Goal: Task Accomplishment & Management: Manage account settings

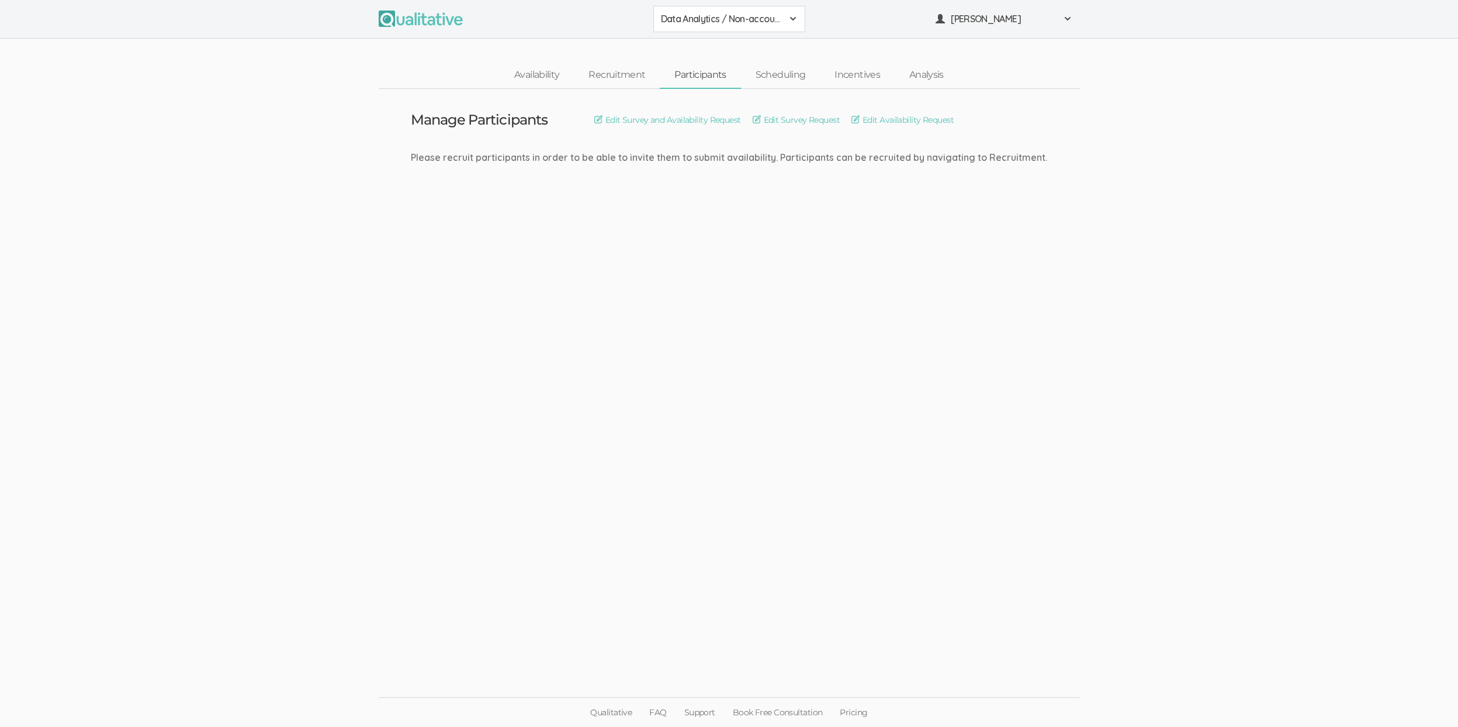
click at [697, 16] on span "Data Analytics / Non-accounting" at bounding box center [722, 18] width 122 height 13
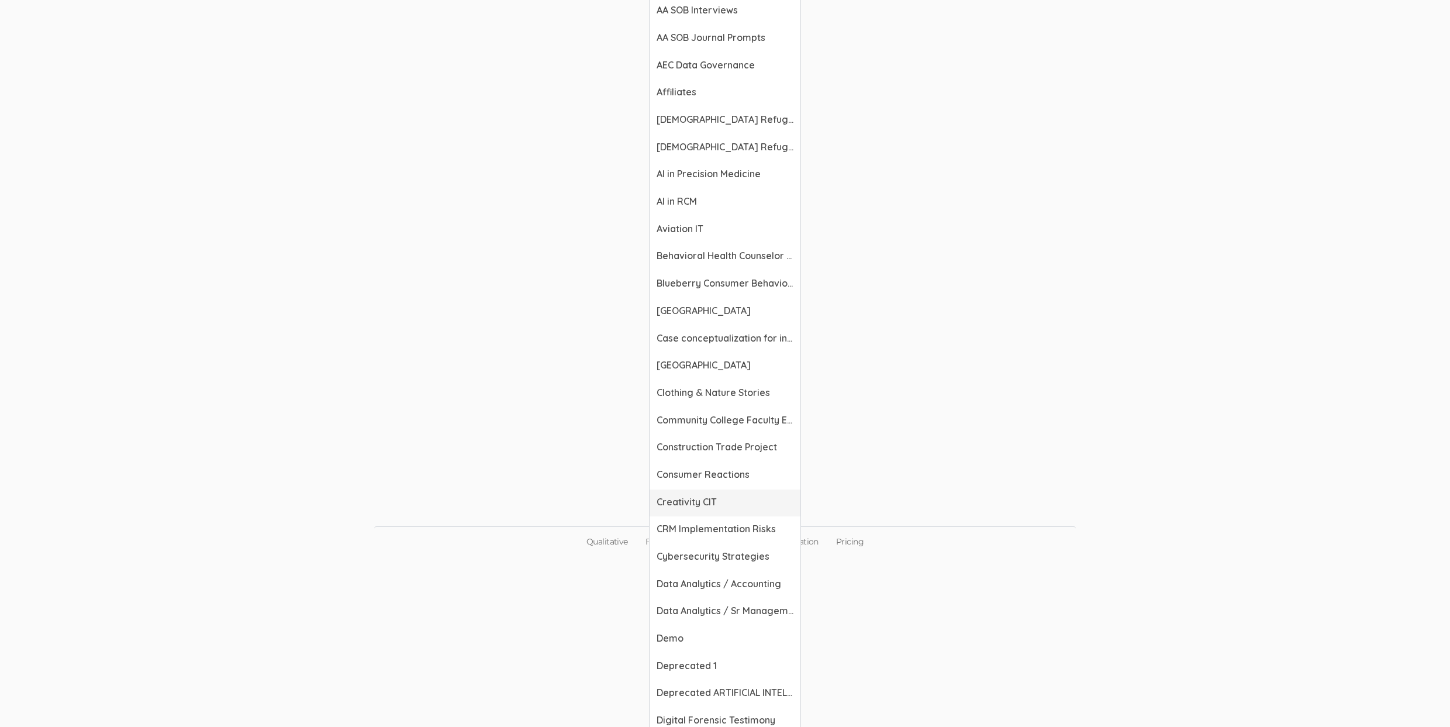
scroll to position [301, 0]
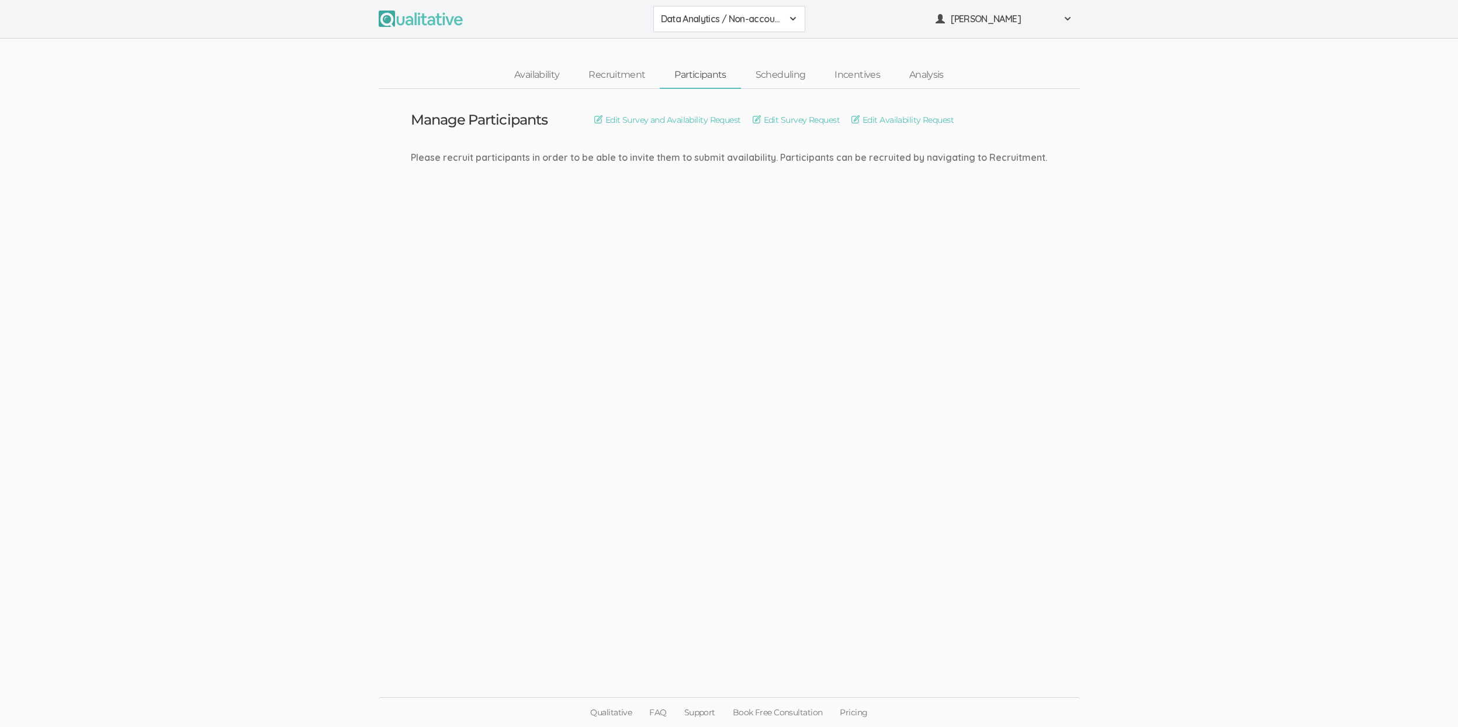
click at [694, 25] on button "Data Analytics / Non-accounting" at bounding box center [730, 19] width 152 height 26
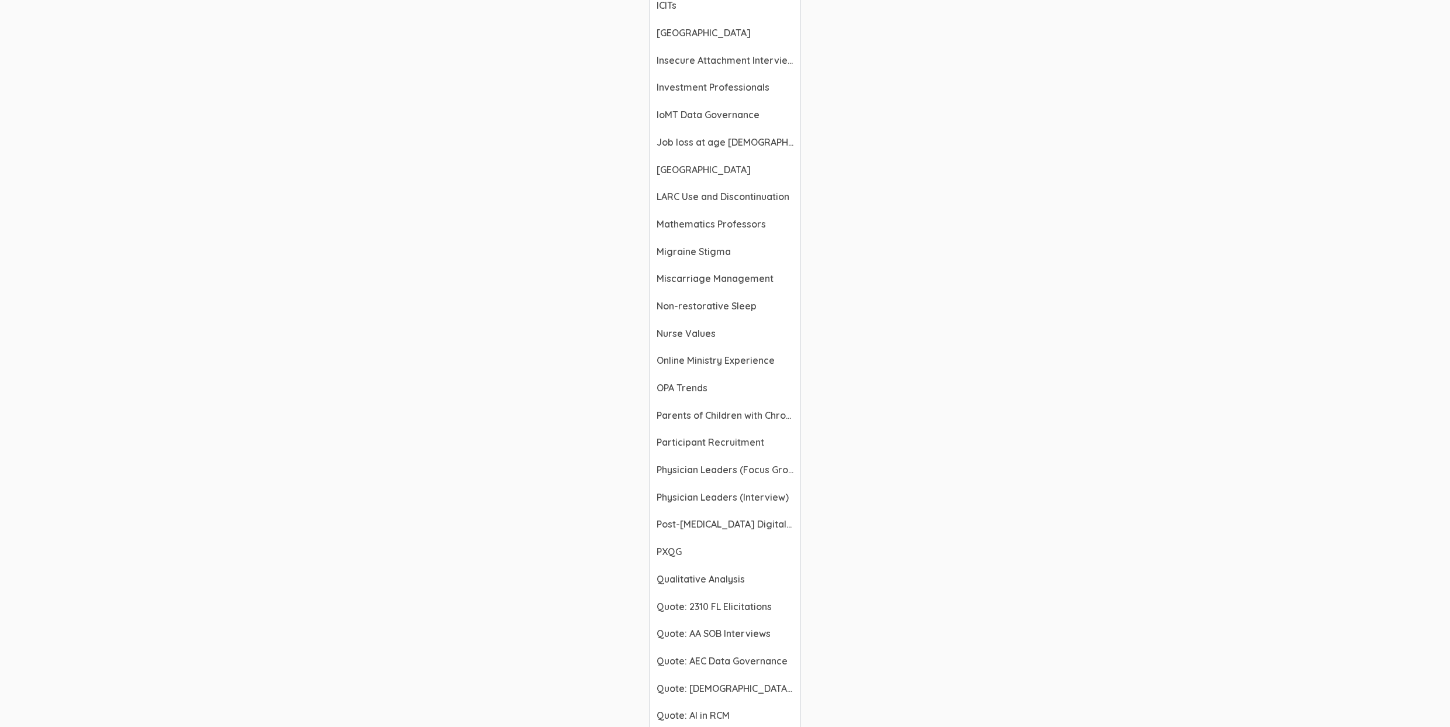
scroll to position [1192, 0]
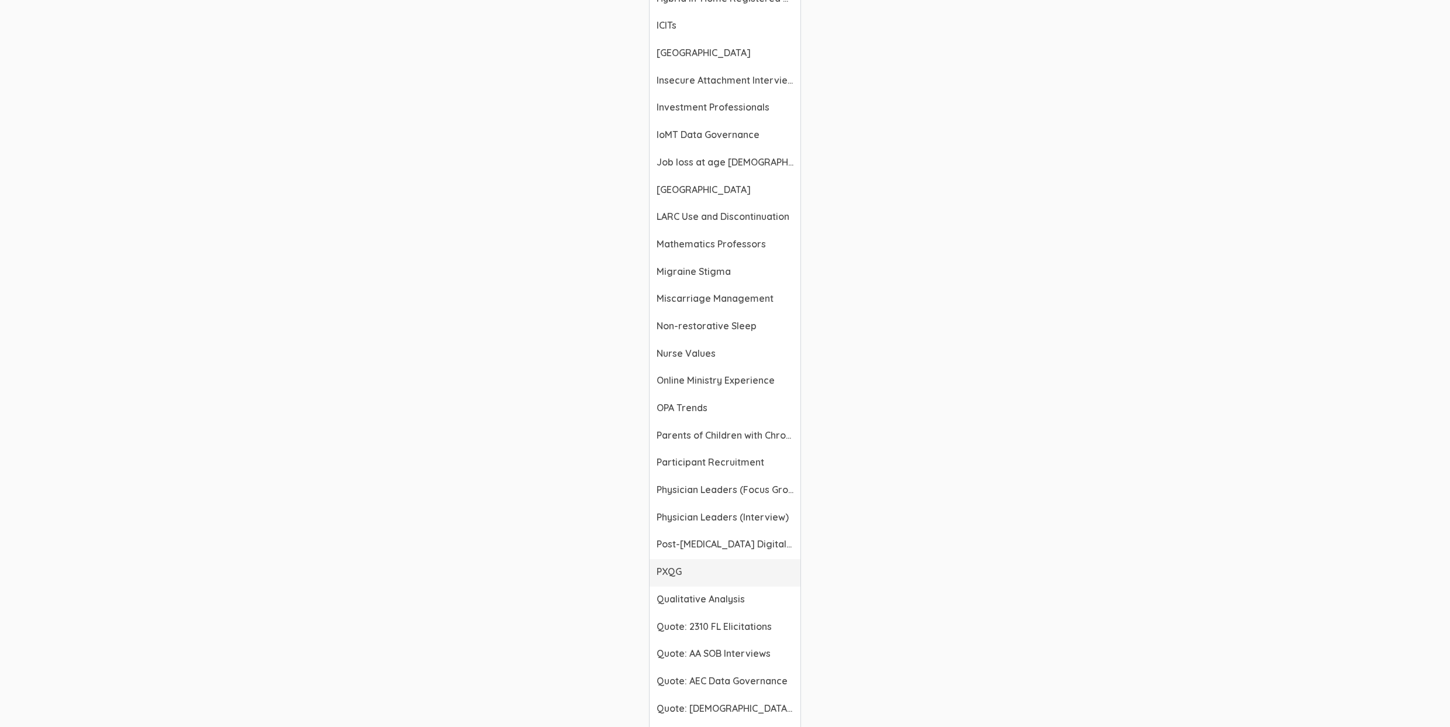
click at [674, 571] on span "PXQG" at bounding box center [724, 571] width 137 height 13
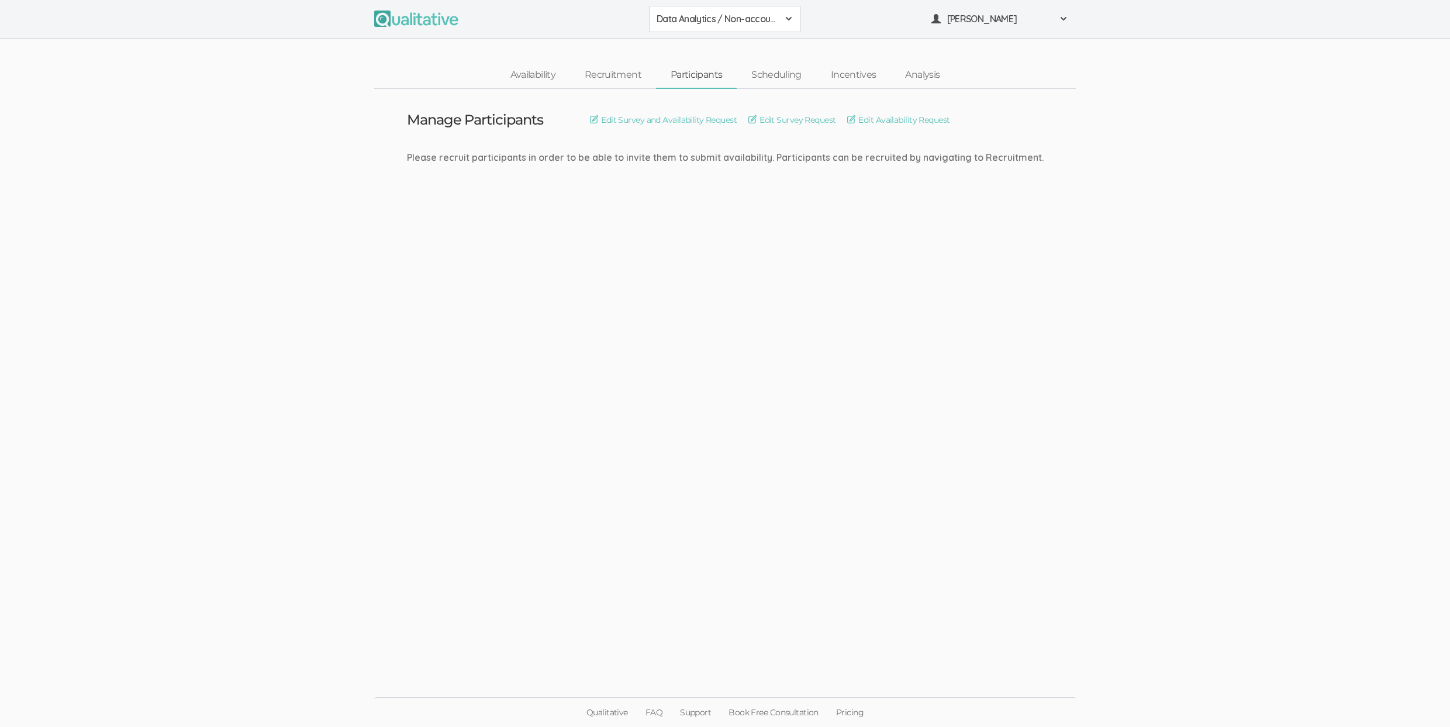
scroll to position [0, 0]
click at [674, 30] on button "Data Analytics / Non-accounting" at bounding box center [730, 19] width 152 height 26
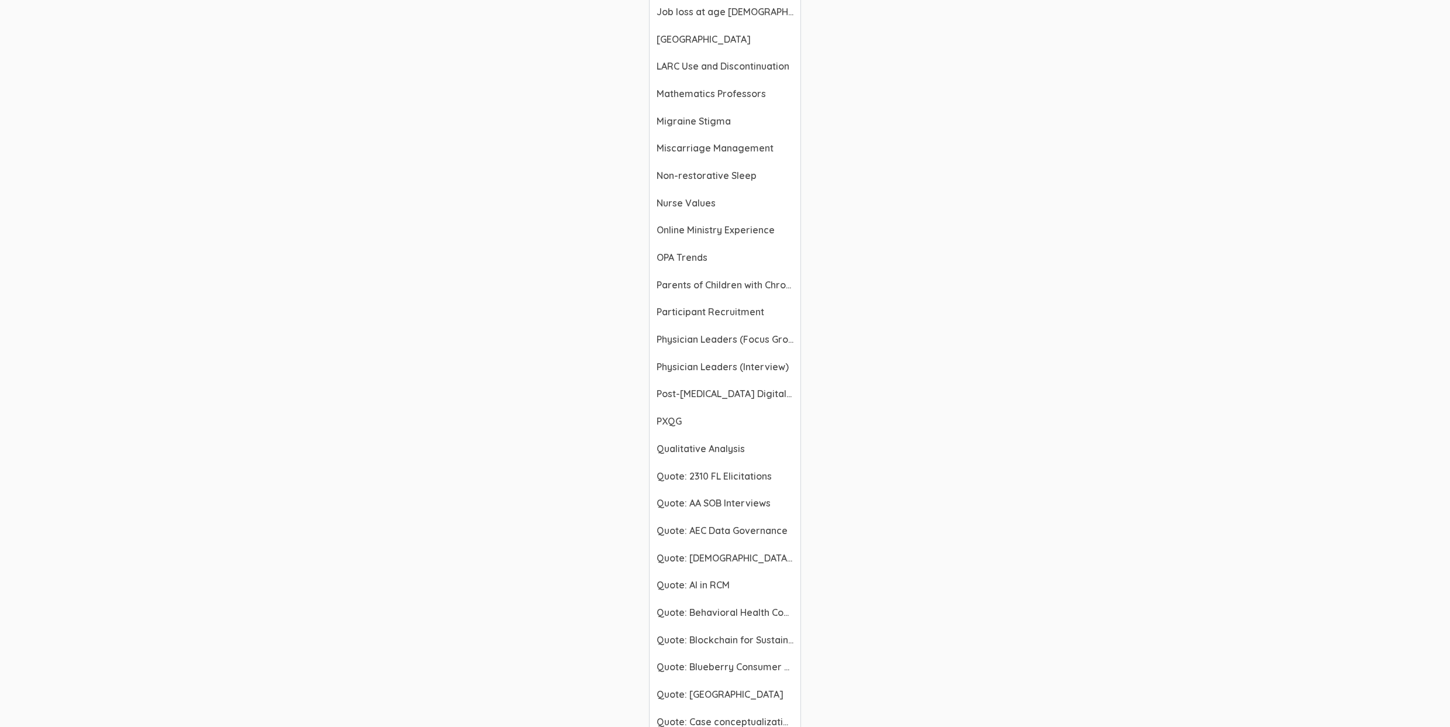
scroll to position [1373, 0]
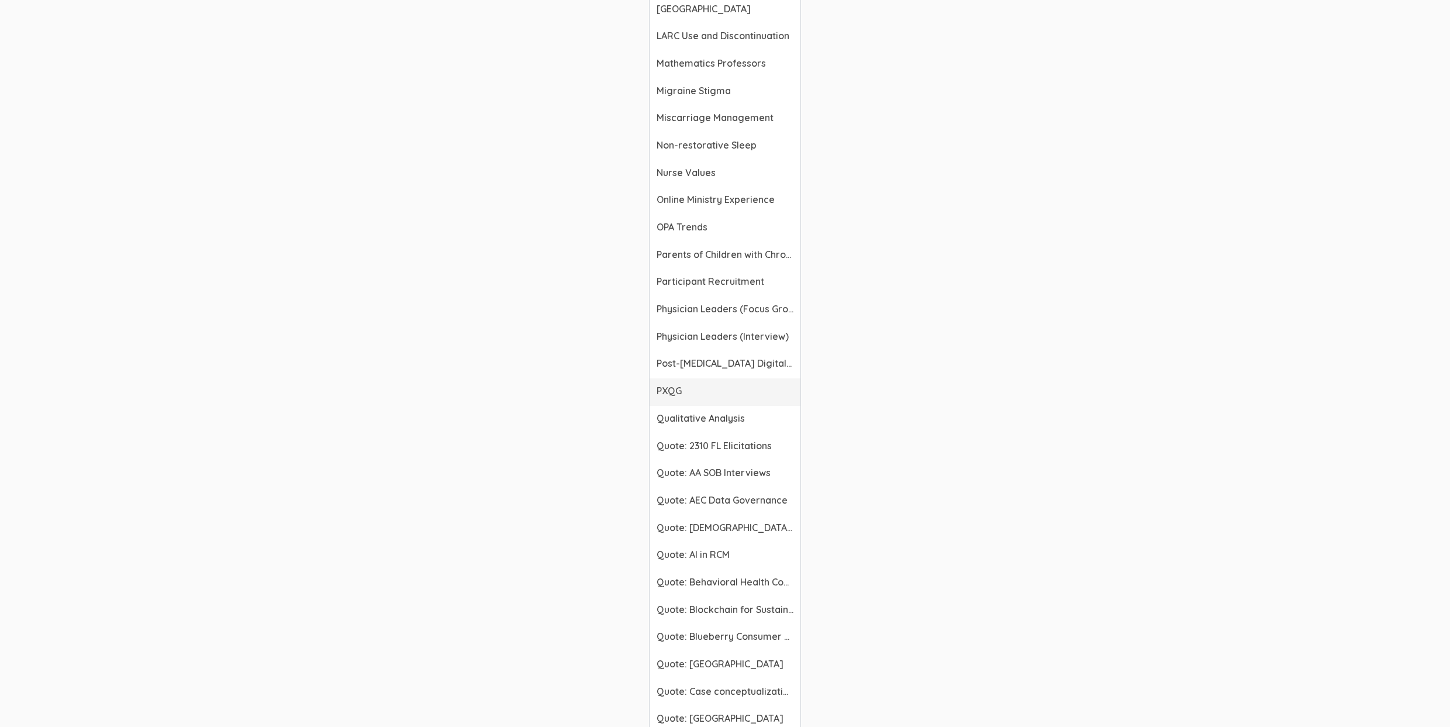
click at [681, 390] on span "PXQG" at bounding box center [724, 390] width 137 height 13
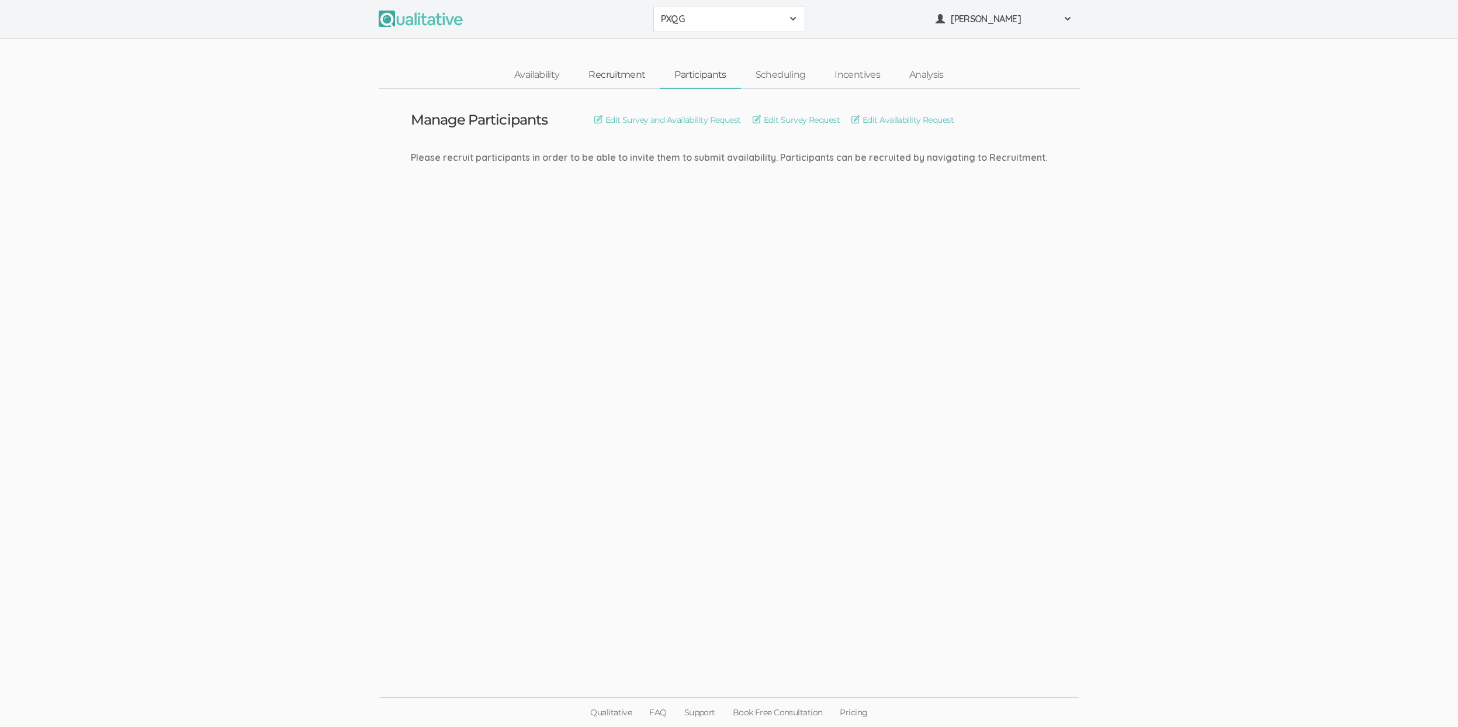
click at [610, 78] on link "Recruitment" at bounding box center [617, 75] width 86 height 25
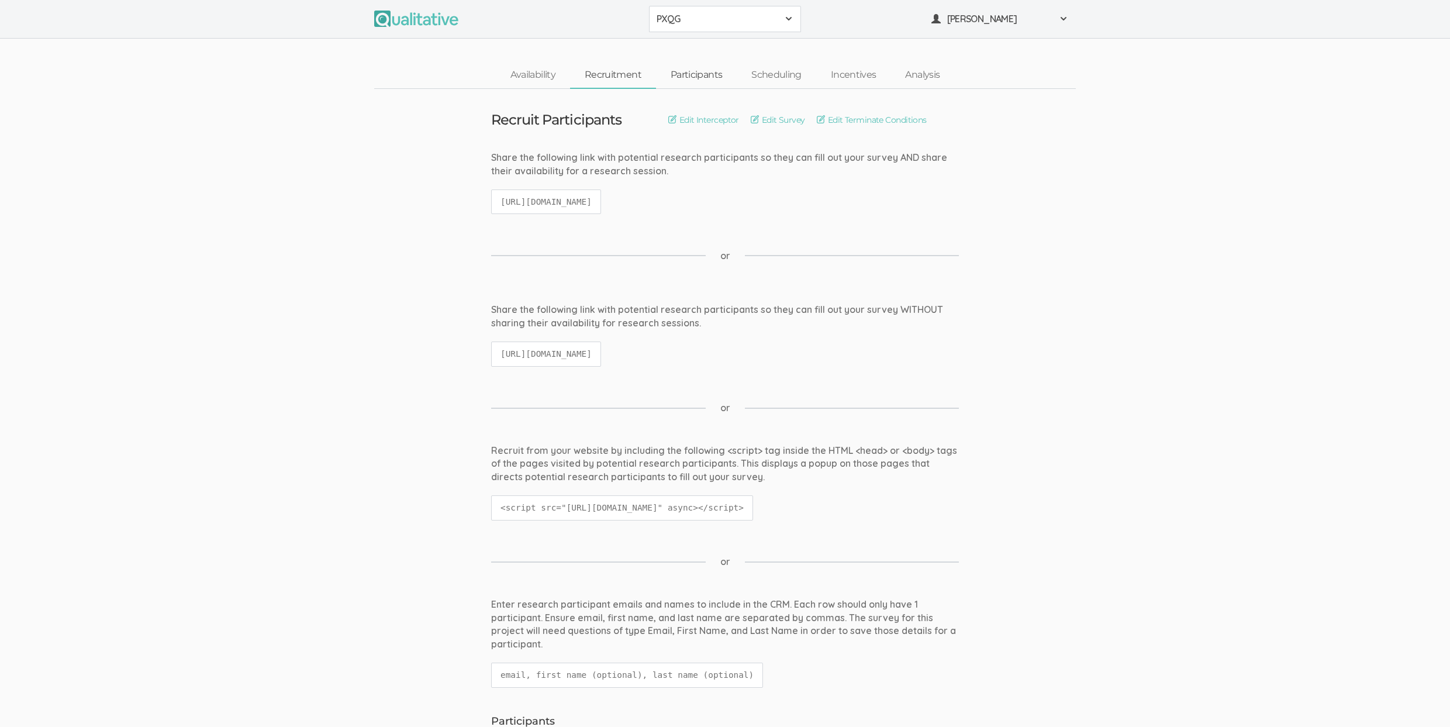
click at [687, 72] on link "Participants" at bounding box center [696, 75] width 81 height 25
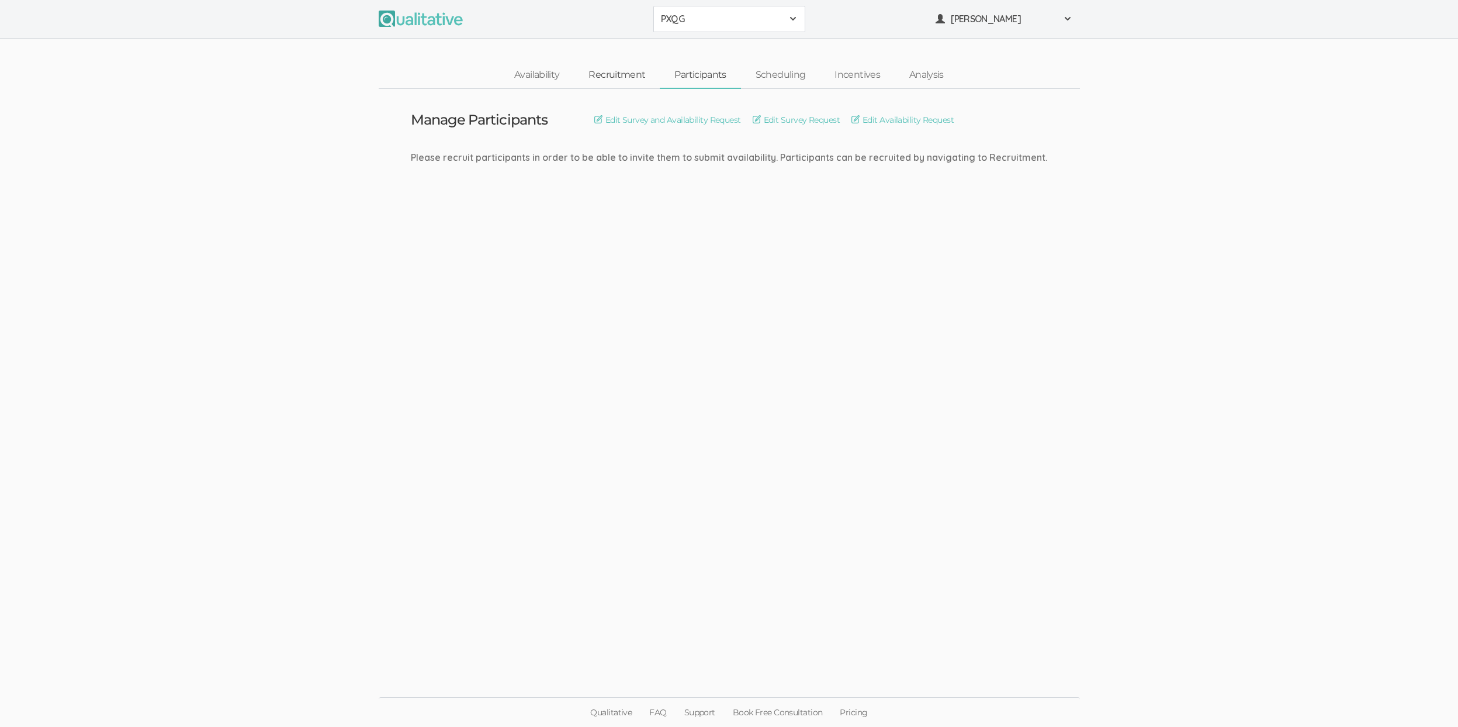
click at [615, 75] on link "Recruitment" at bounding box center [617, 75] width 86 height 25
click at [629, 74] on link "Recruitment" at bounding box center [617, 75] width 86 height 25
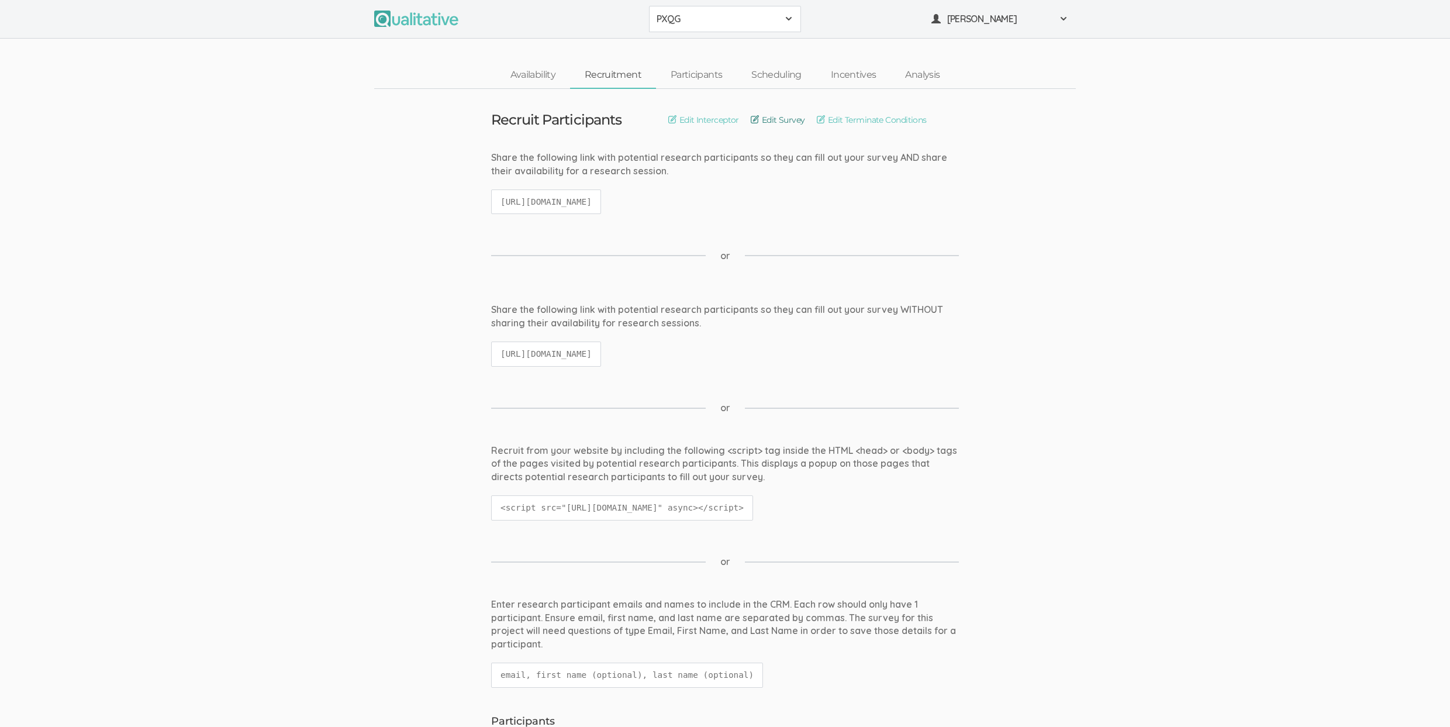
click at [795, 116] on link "Edit Survey" at bounding box center [778, 119] width 54 height 13
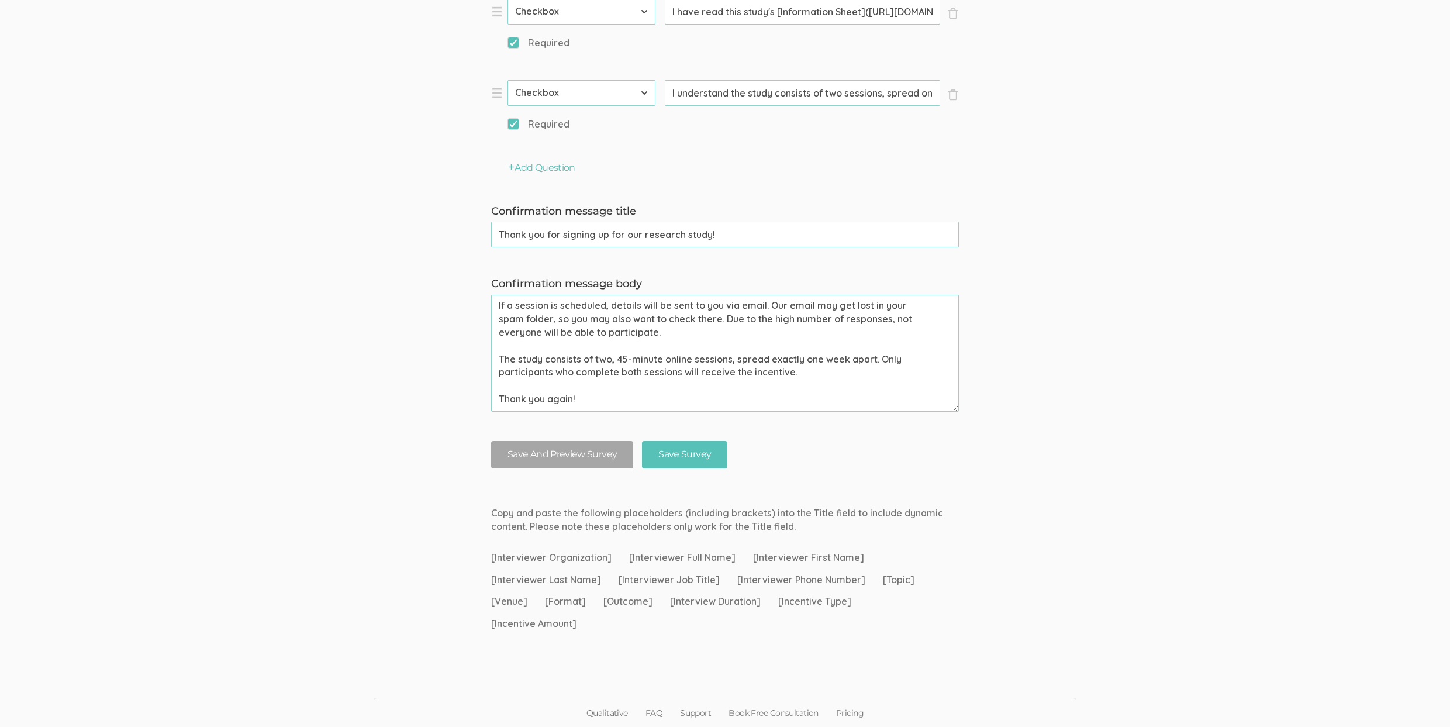
scroll to position [516, 0]
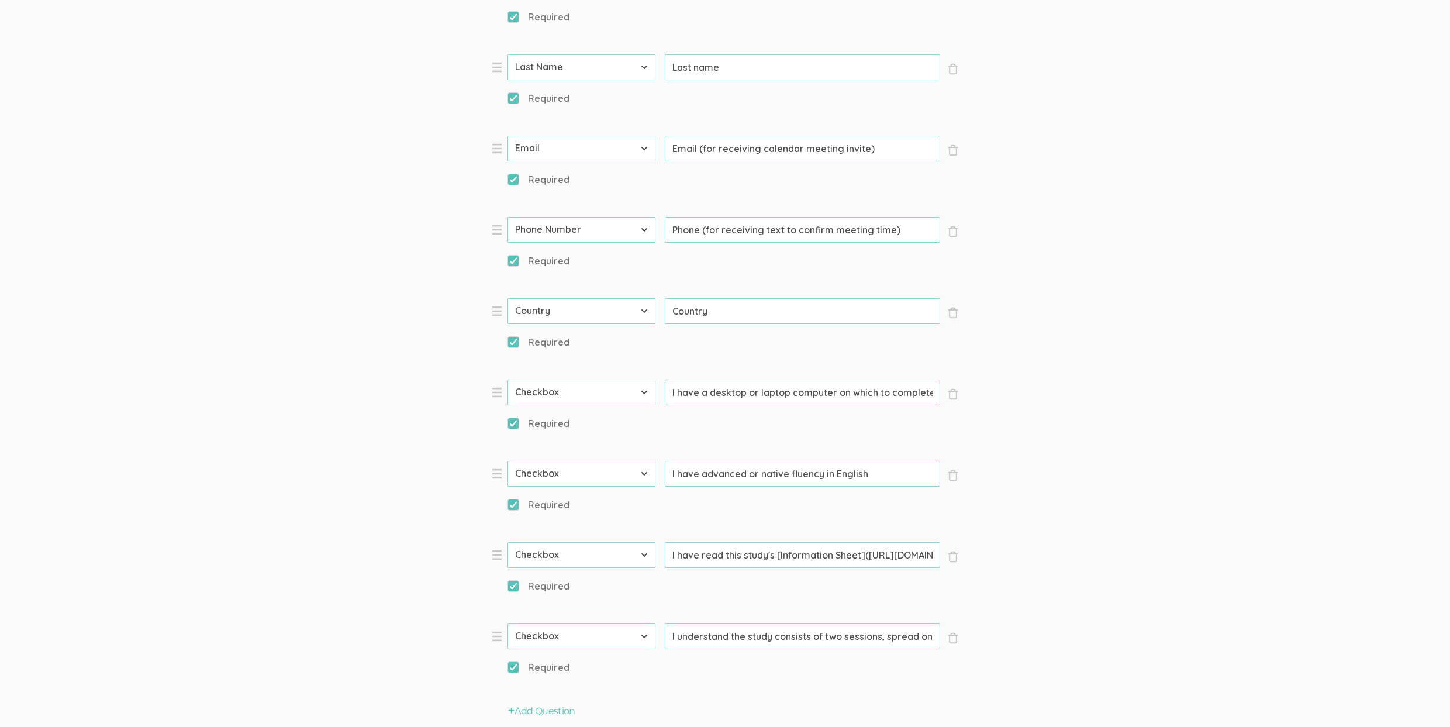
click at [839, 556] on input "I have read this study's [Information Sheet](https://drive.google.com/file/d/1j…" at bounding box center [802, 555] width 275 height 26
type input "I have read this study's [Information Sheet](https://drive.google.com/file/d/1j…"
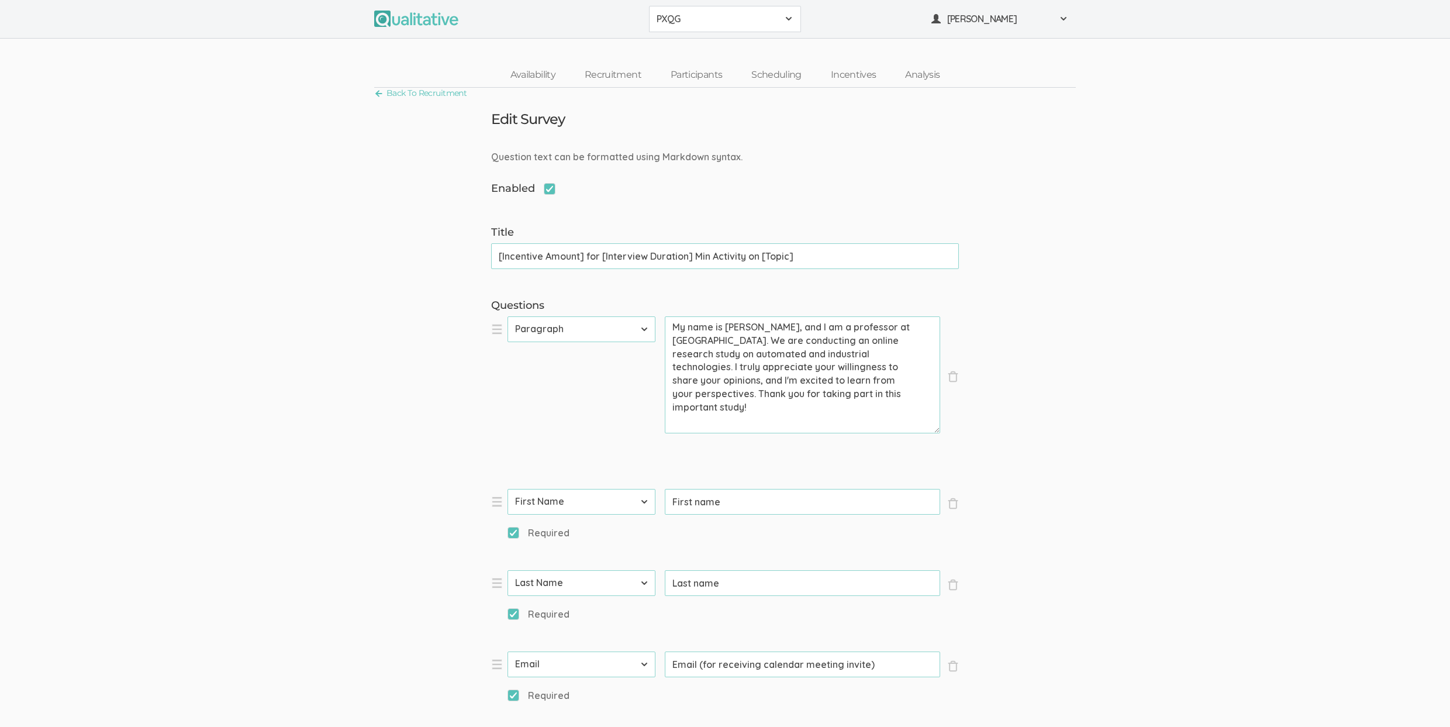
click at [742, 260] on input "[Incentive Amount] for [Interview Duration] Min Activity on [Topic]" at bounding box center [725, 256] width 468 height 26
type input "[Incentive Amount] for [Interview Duration] Min Activities on [Topic]"
click at [964, 23] on span "[PERSON_NAME]" at bounding box center [999, 18] width 105 height 13
click at [982, 120] on link "Project Settings" at bounding box center [999, 115] width 151 height 24
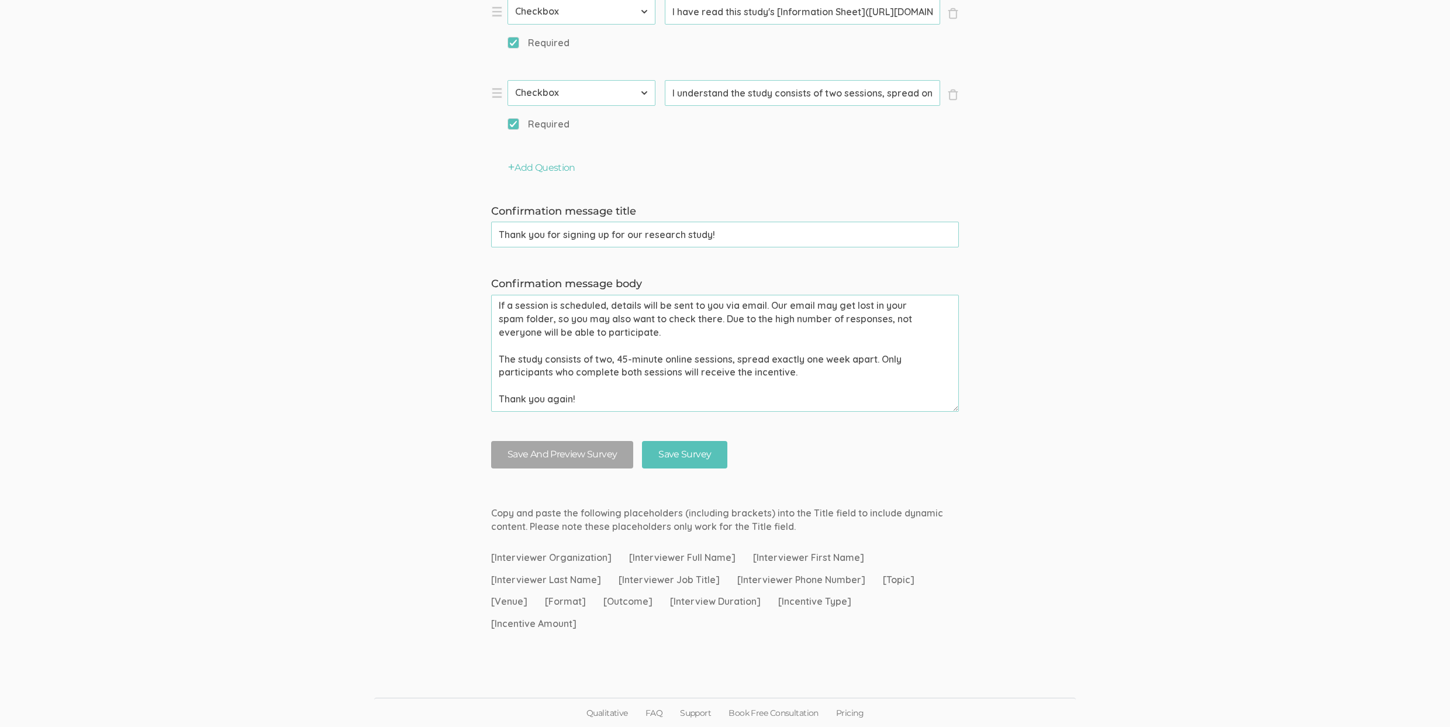
scroll to position [800, 0]
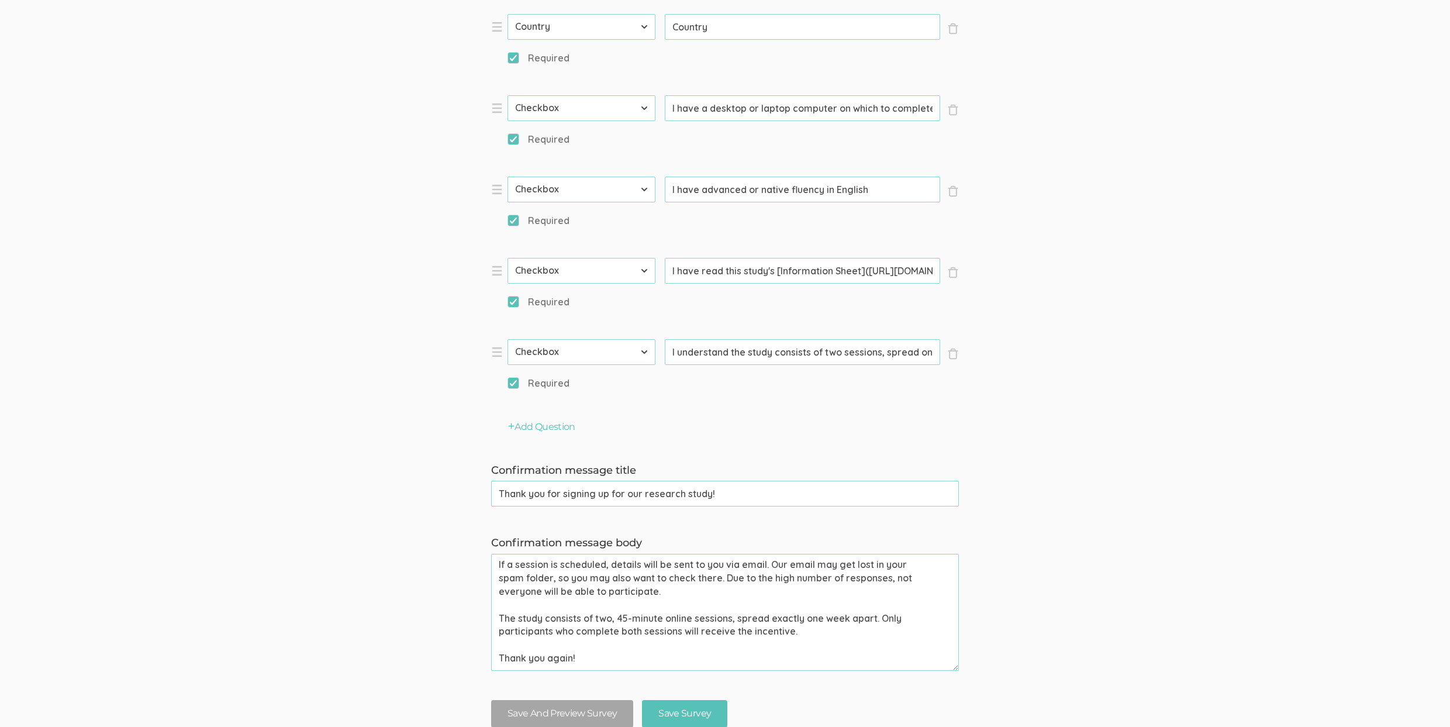
click at [786, 358] on input "I understand the study consists of two sessions, spread one week apart, and tha…" at bounding box center [802, 352] width 275 height 26
click at [877, 355] on input "I understand the study consists of two sessions, spread one week apart, and tha…" at bounding box center [802, 352] width 275 height 26
type input "I understand the study consists of two sessions, spread one week apart, and tha…"
click at [642, 700] on input "Save Survey" at bounding box center [684, 713] width 85 height 27
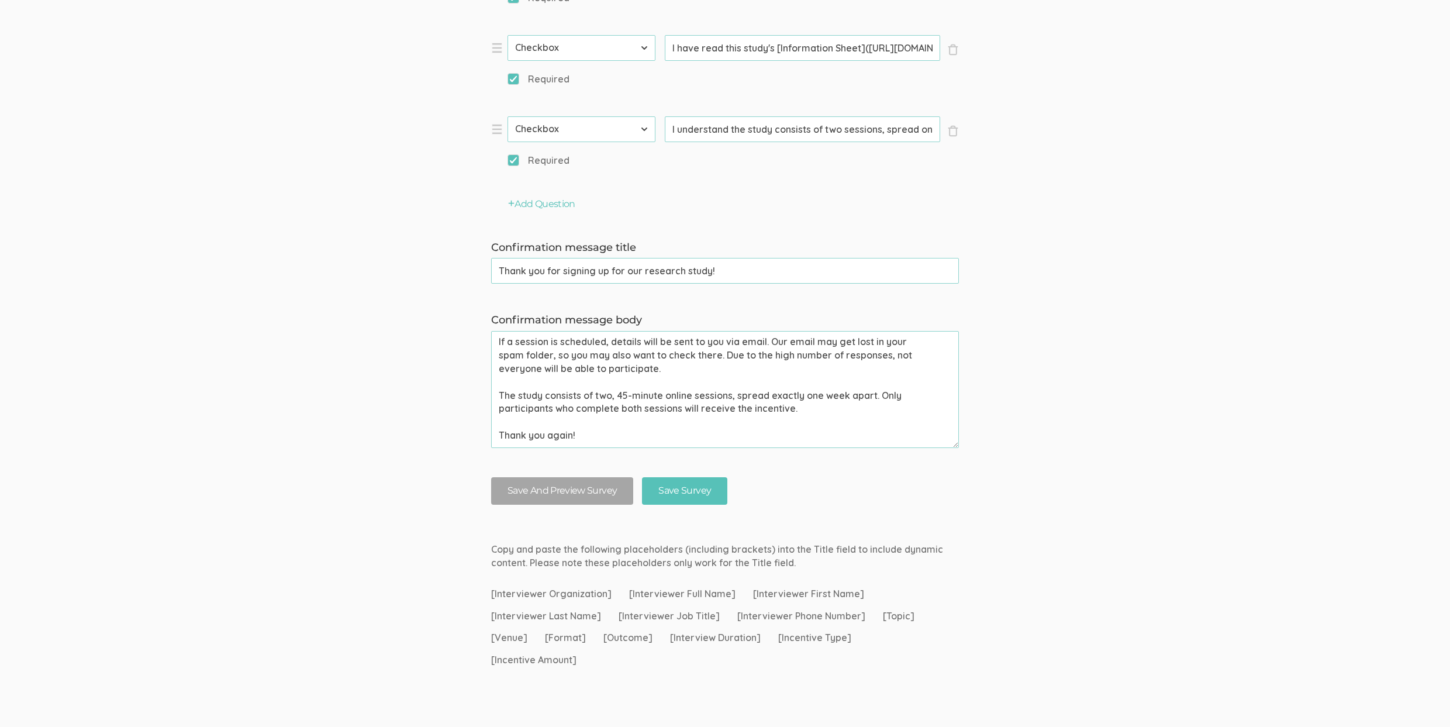
scroll to position [860, 0]
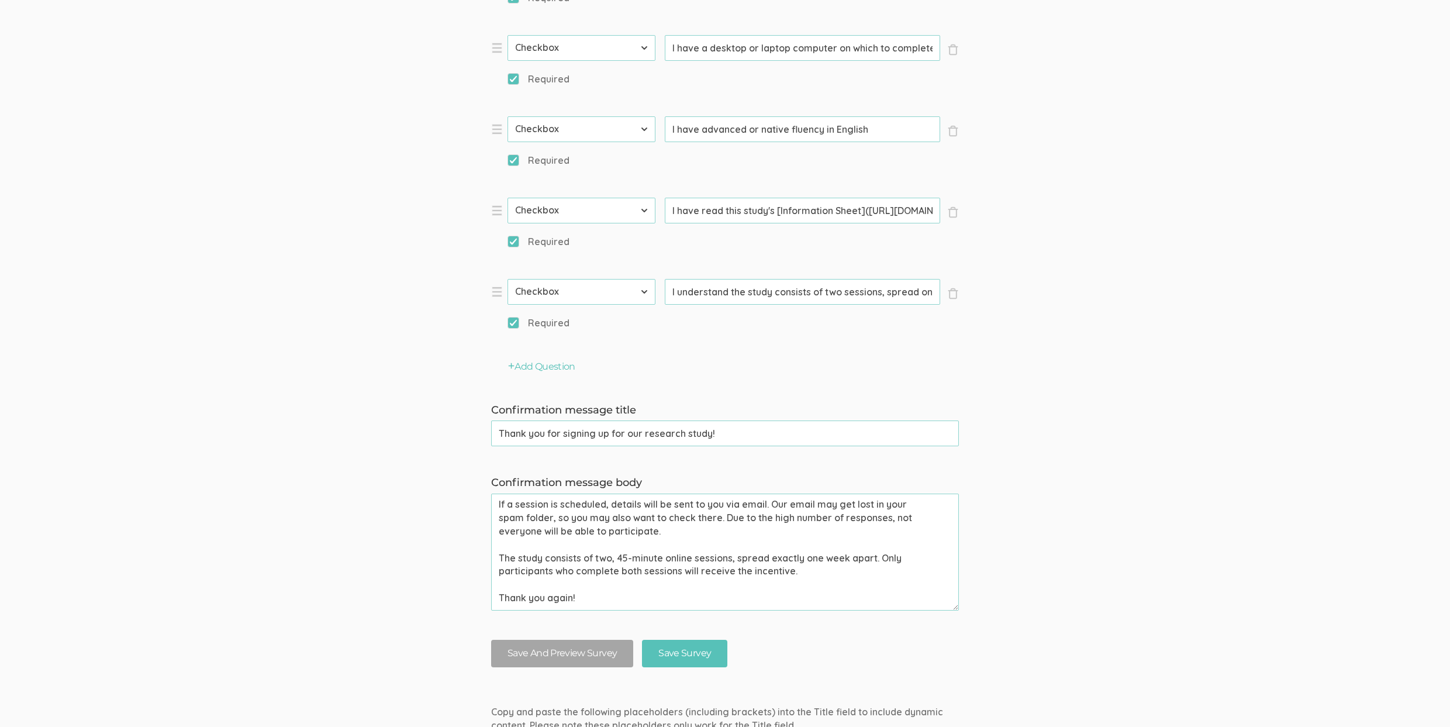
click at [625, 555] on textarea "If a session is scheduled, details will be sent to you via email. Our email may…" at bounding box center [725, 551] width 468 height 117
click at [665, 572] on textarea "If a session is scheduled, details will be sent to you via email. Our email may…" at bounding box center [725, 551] width 468 height 117
click at [616, 559] on textarea "If a session is scheduled, details will be sent to you via email. Our email may…" at bounding box center [725, 551] width 468 height 117
type textarea "If a session is scheduled, details will be sent to you via email. Our email may…"
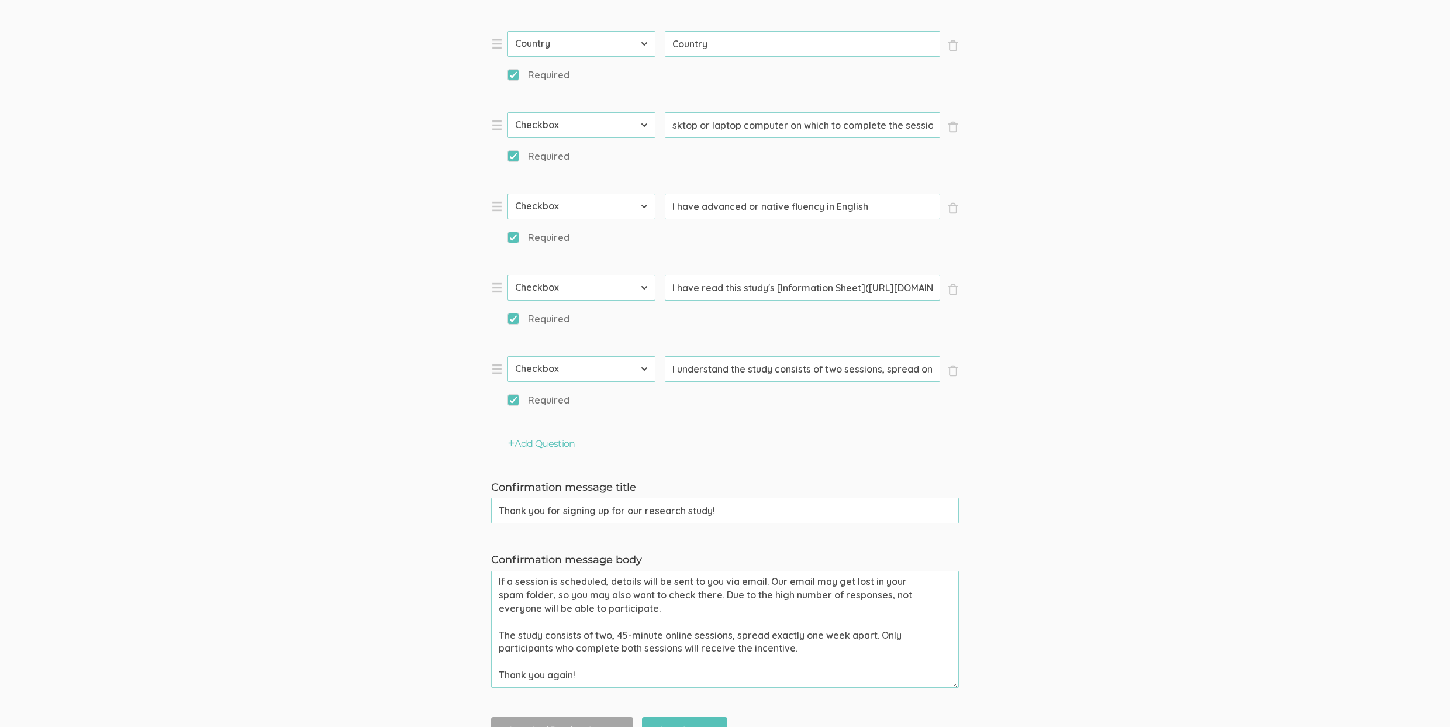
scroll to position [0, 51]
drag, startPoint x: 817, startPoint y: 129, endPoint x: 875, endPoint y: 126, distance: 58.5
click at [875, 126] on input "I have a desktop or laptop computer on which to complete the session" at bounding box center [802, 125] width 275 height 26
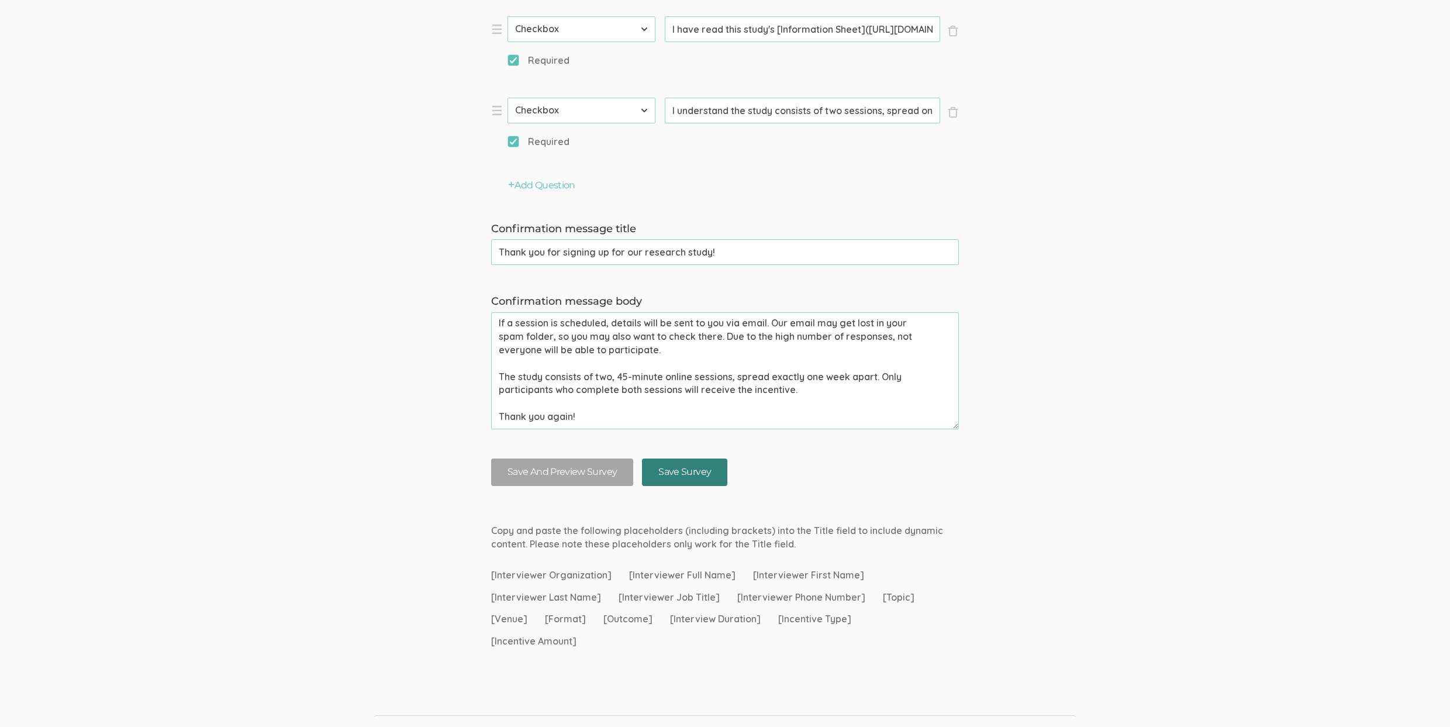
scroll to position [1059, 0]
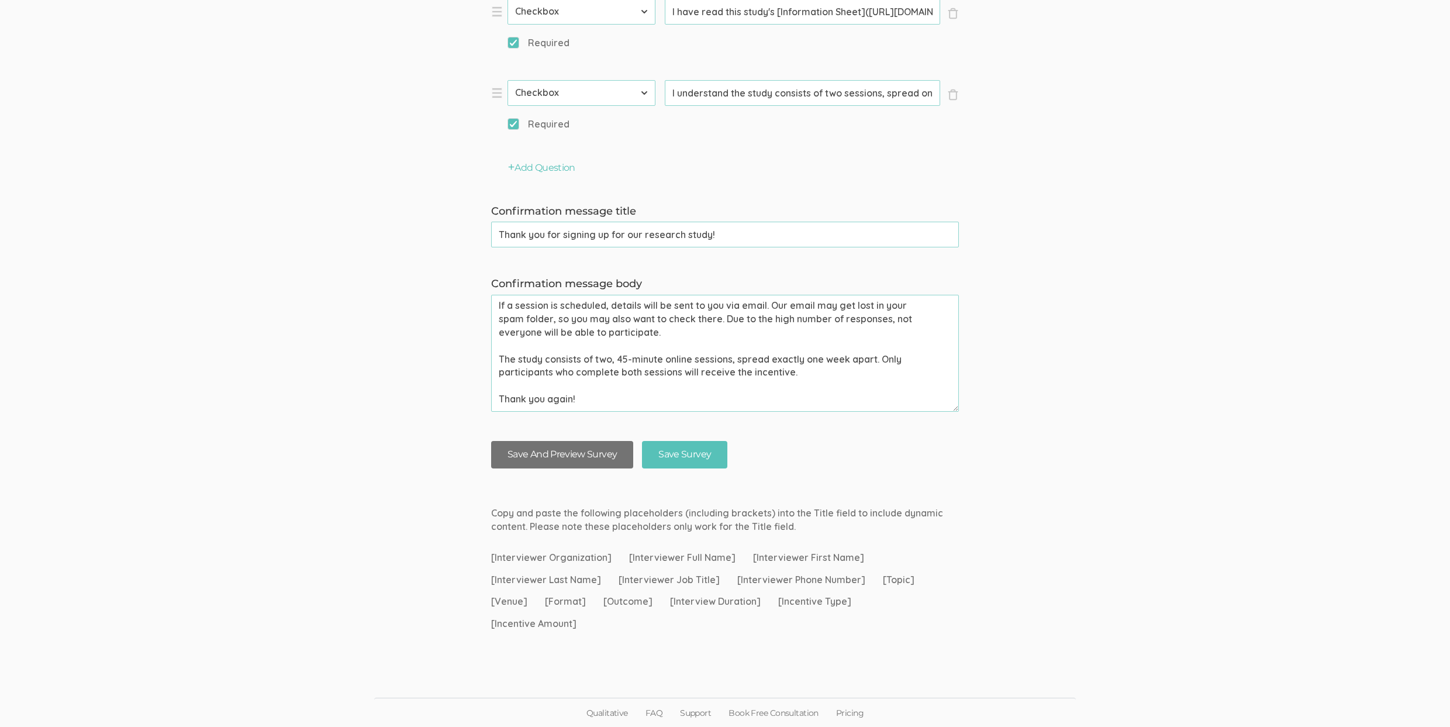
click at [573, 464] on button "Save And Preview Survey" at bounding box center [562, 454] width 142 height 27
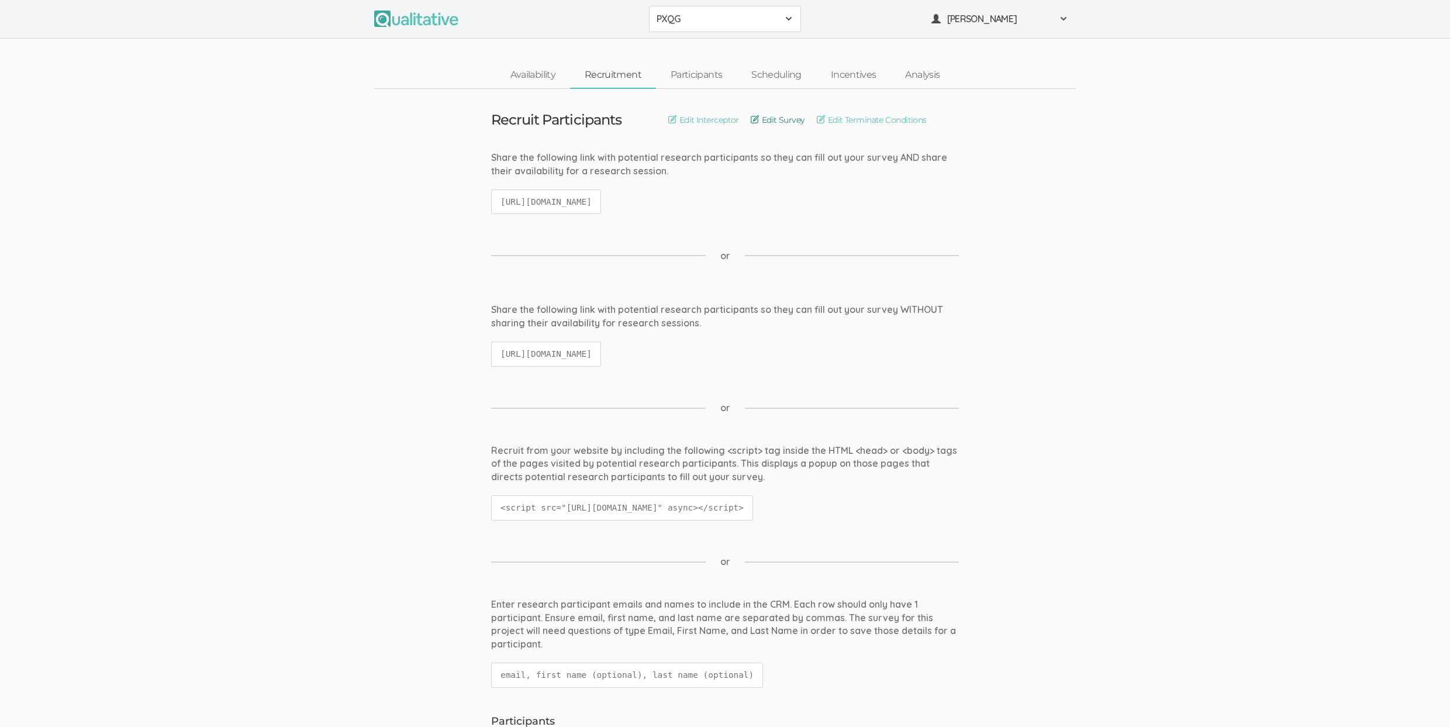
click at [783, 117] on link "Edit Survey" at bounding box center [778, 119] width 54 height 13
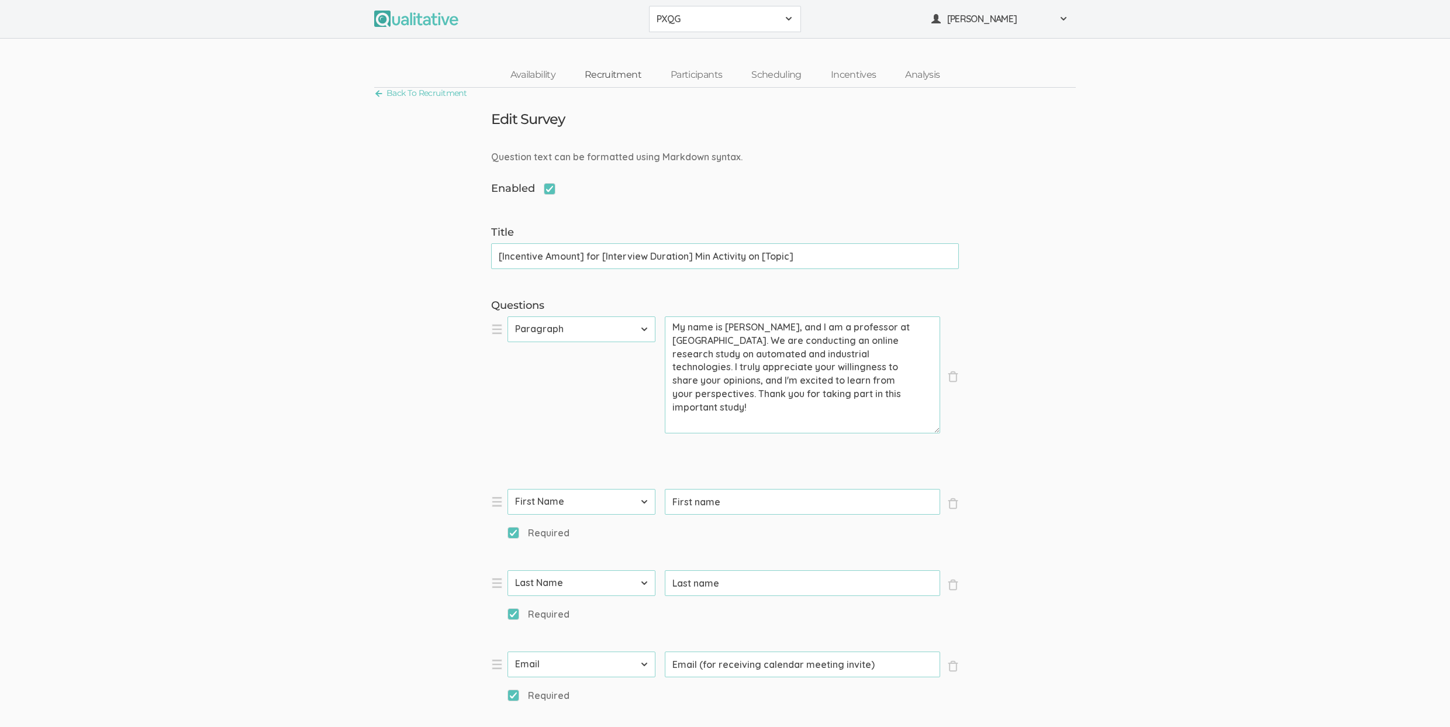
click at [616, 71] on link "Recruitment" at bounding box center [613, 75] width 86 height 25
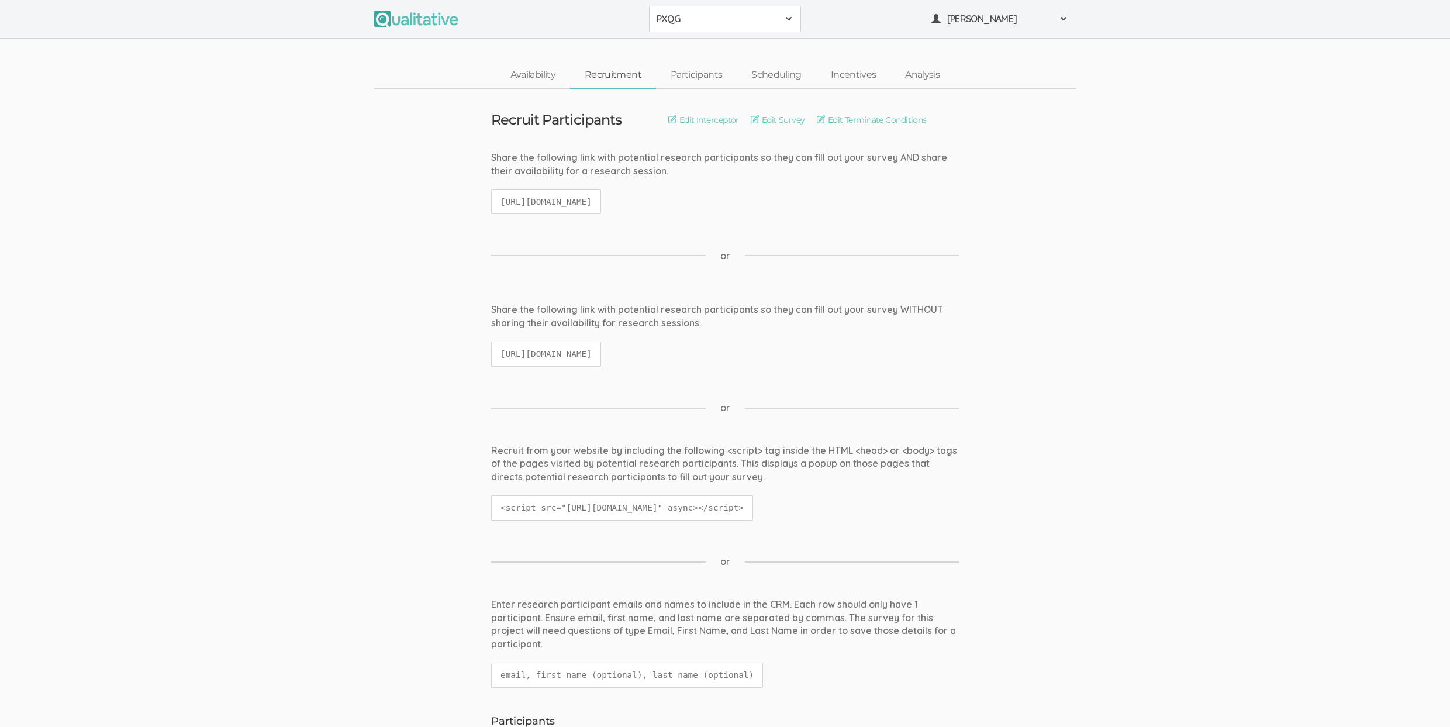
click at [601, 194] on code "https://qualitative.io/screener/68acd1ae8e445d3c4b0f16e8" at bounding box center [546, 201] width 110 height 25
click at [601, 197] on code "https://qualitative.io/screener/68acd1ae8e445d3c4b0f16e8" at bounding box center [546, 201] width 110 height 25
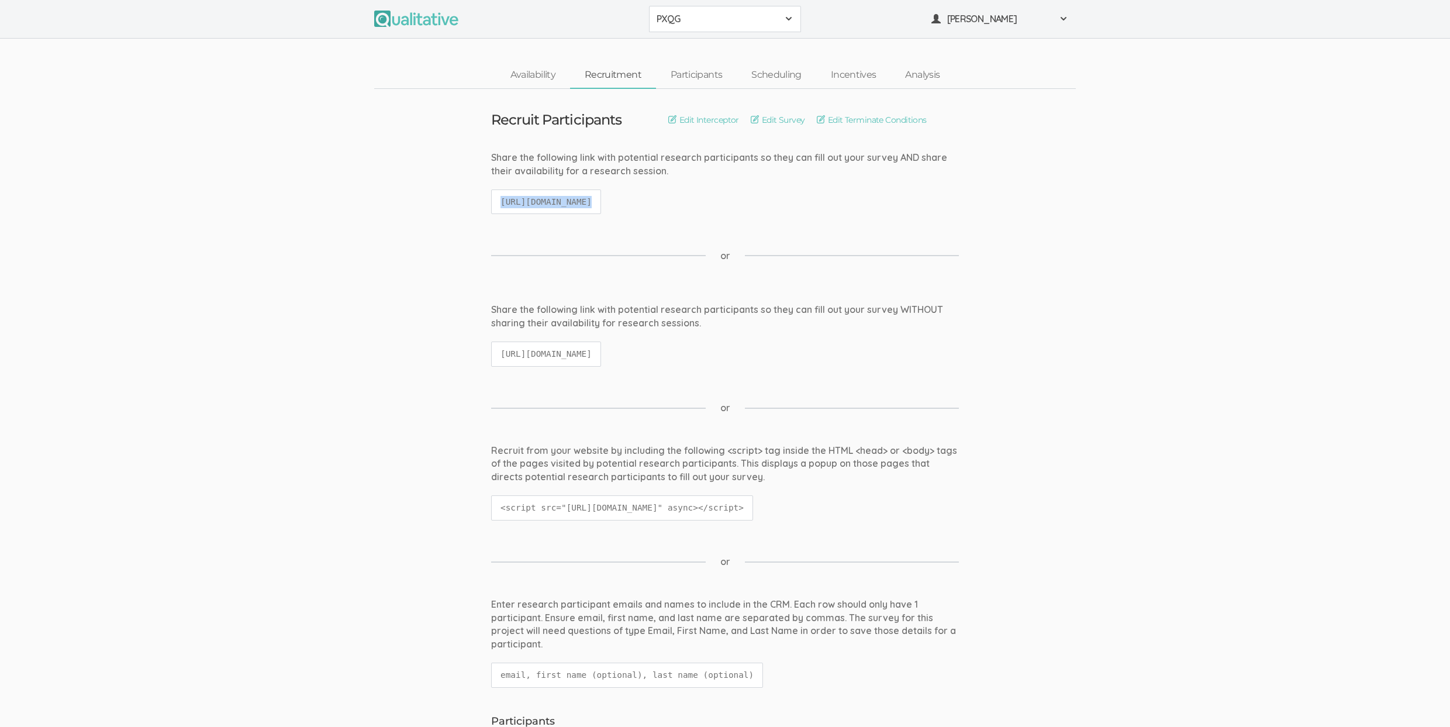
copy ui-view "https://qualitative.io/screener/68acd1ae8e445d3c4b0f16e8"
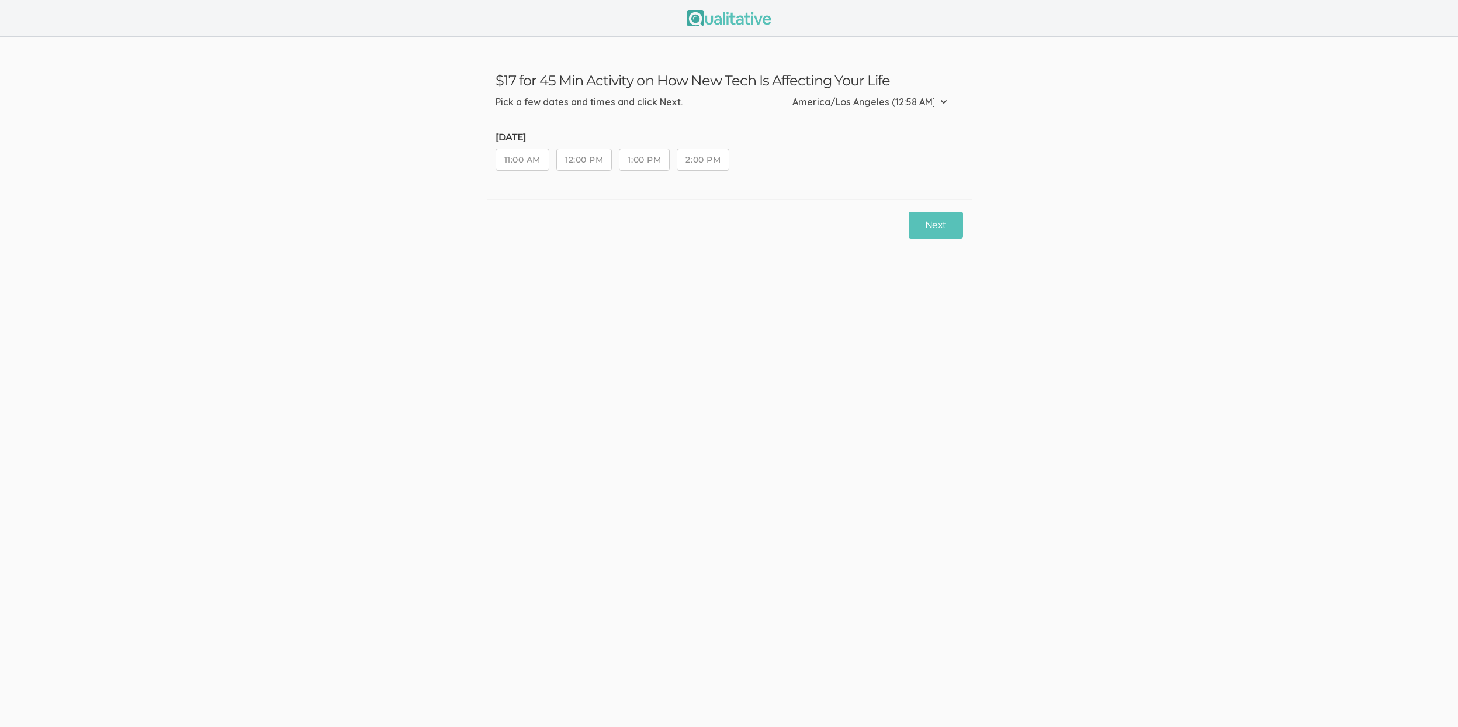
click at [582, 154] on button "12:00 PM" at bounding box center [584, 159] width 56 height 22
click at [957, 236] on button "Next" at bounding box center [936, 225] width 54 height 27
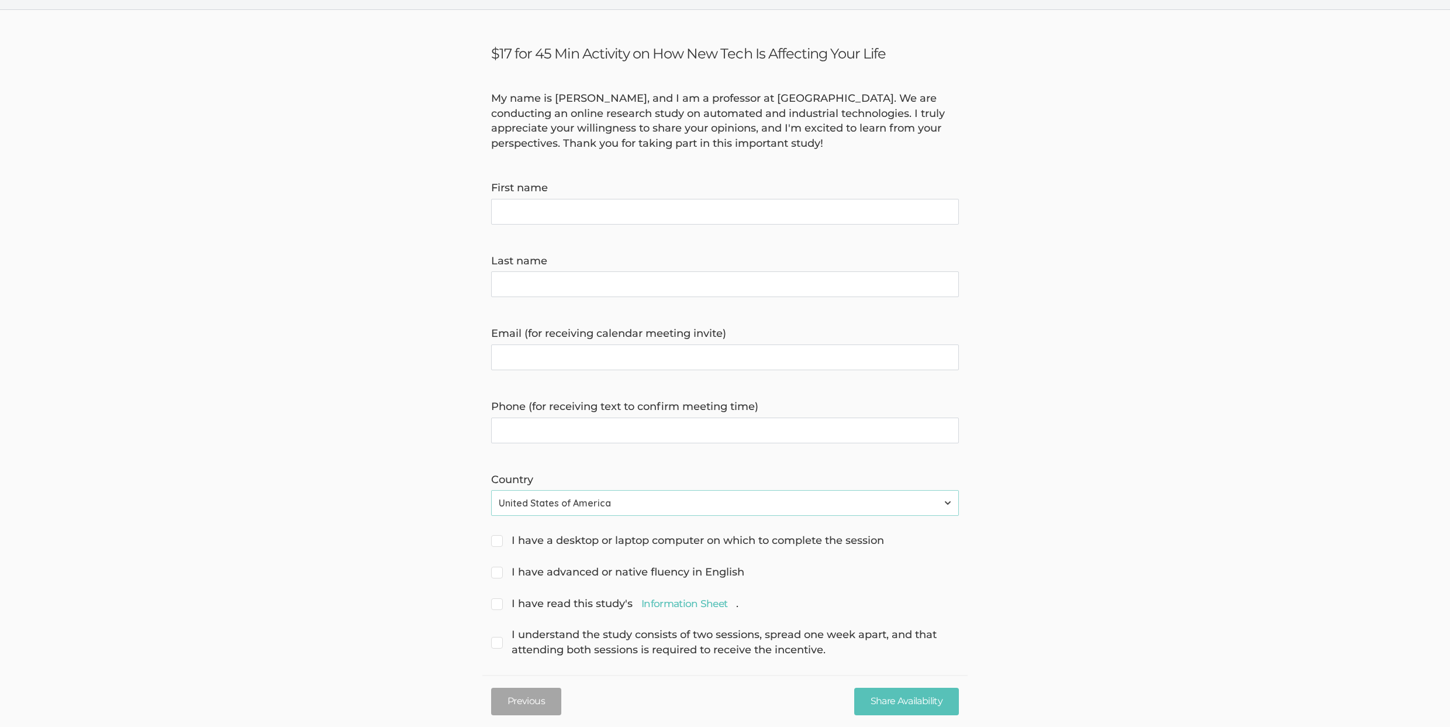
scroll to position [39, 0]
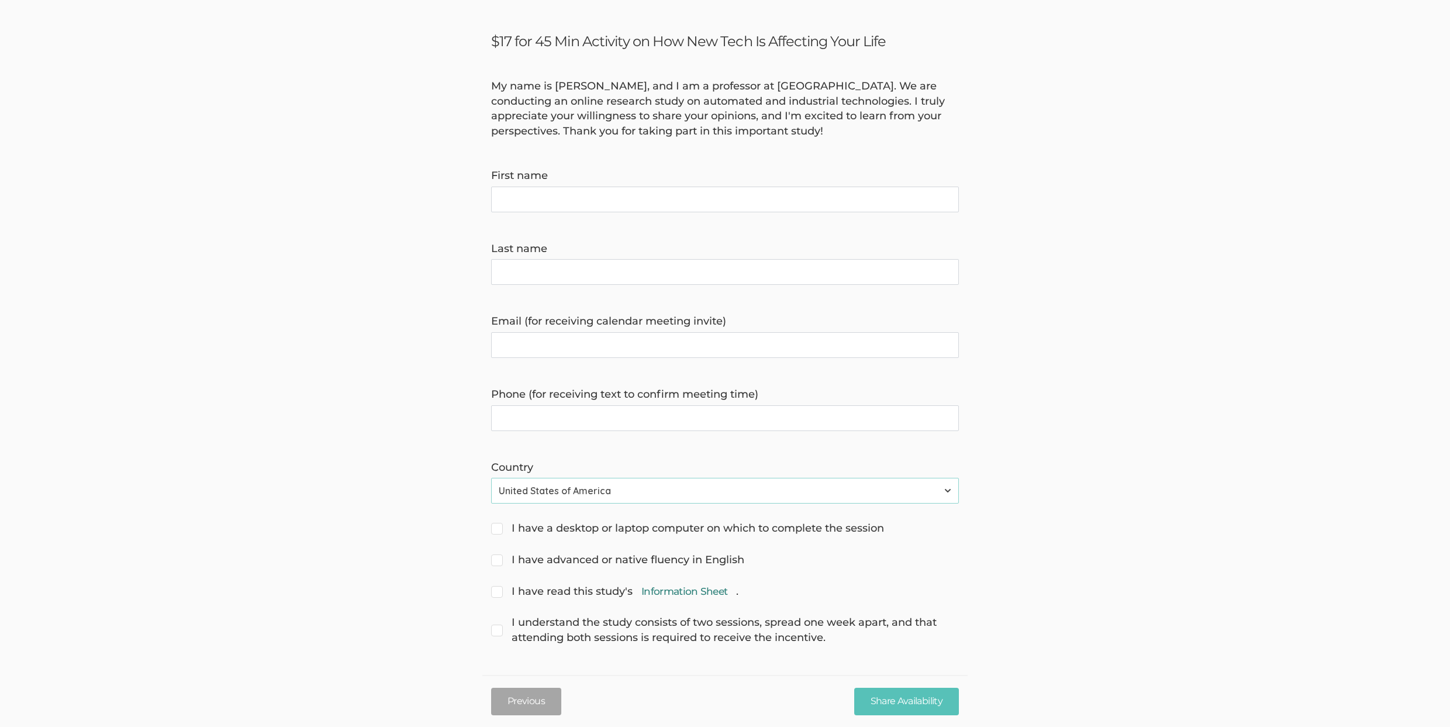
click at [663, 596] on link "Information Sheet" at bounding box center [684, 591] width 86 height 14
click at [929, 697] on input "Share Availability" at bounding box center [906, 700] width 105 height 27
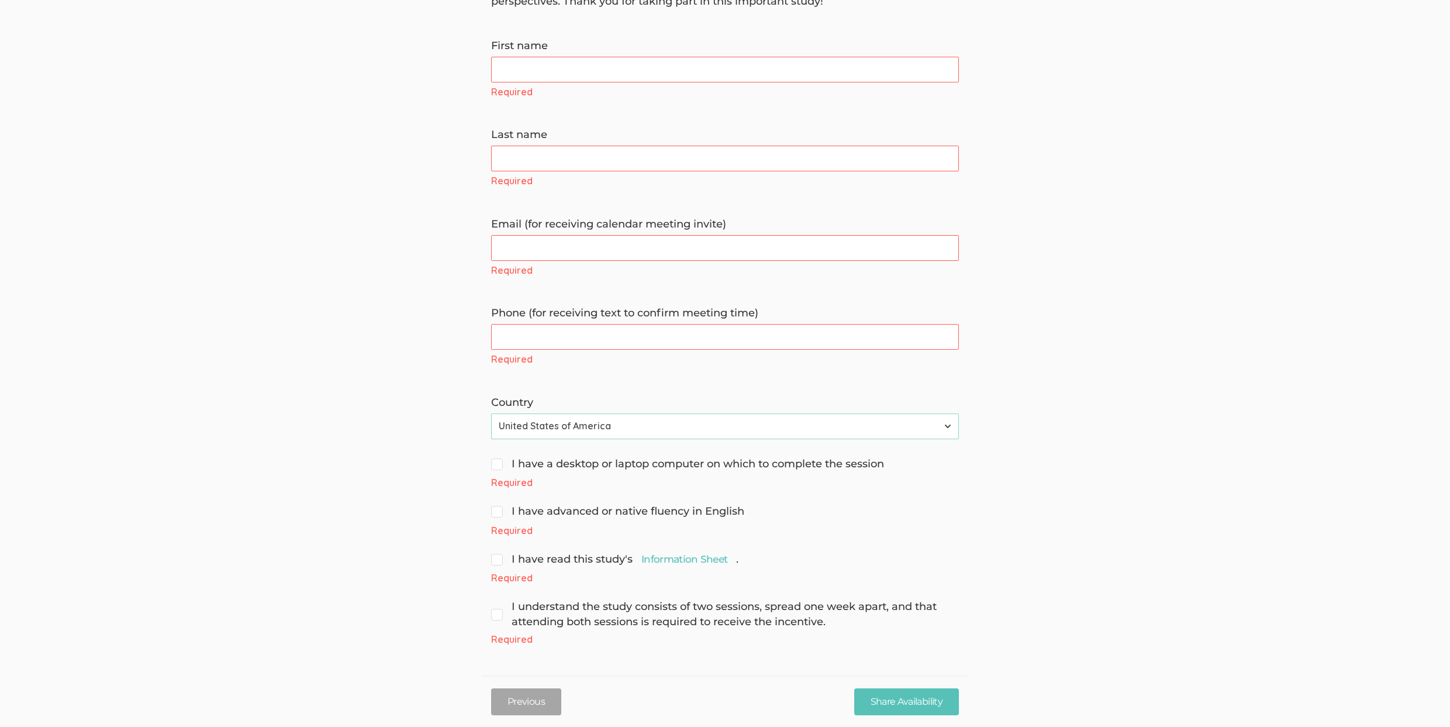
scroll to position [0, 0]
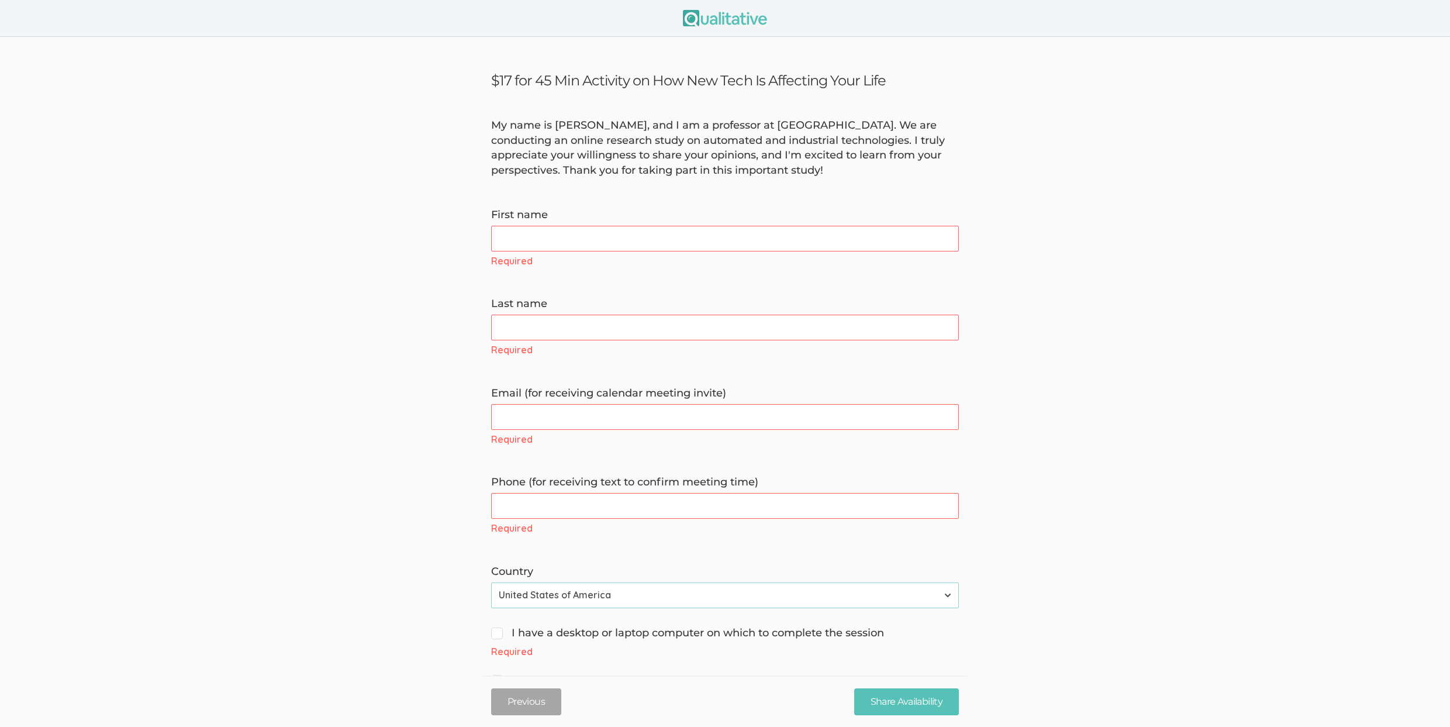
click at [705, 160] on div "My name is [PERSON_NAME], and I am a professor at [GEOGRAPHIC_DATA]. We are con…" at bounding box center [724, 148] width 485 height 60
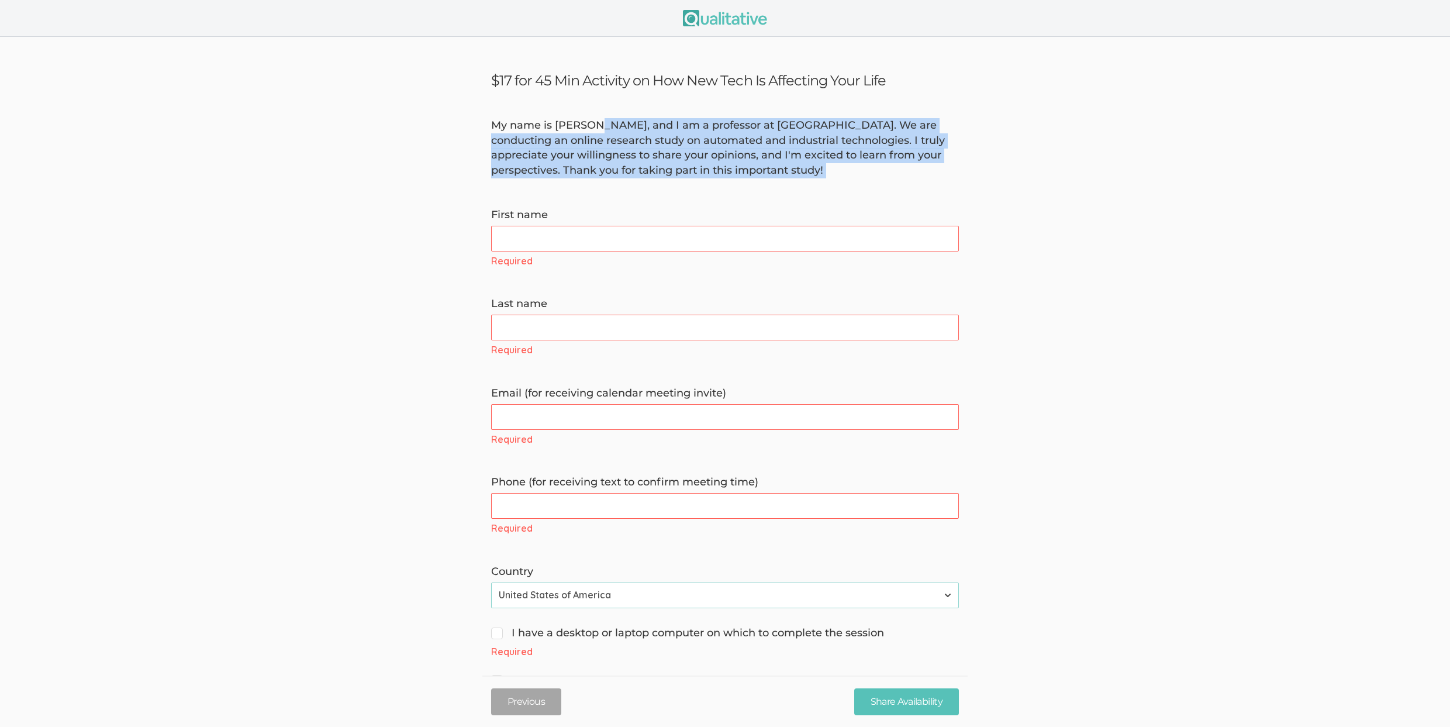
drag, startPoint x: 655, startPoint y: 180, endPoint x: 598, endPoint y: 129, distance: 77.0
click at [598, 129] on form "My name is David Hyde, and I am a professor at Vanderbilt University. We are co…" at bounding box center [725, 466] width 1450 height 697
click at [598, 129] on div "My name is [PERSON_NAME], and I am a professor at [GEOGRAPHIC_DATA]. We are con…" at bounding box center [724, 148] width 485 height 60
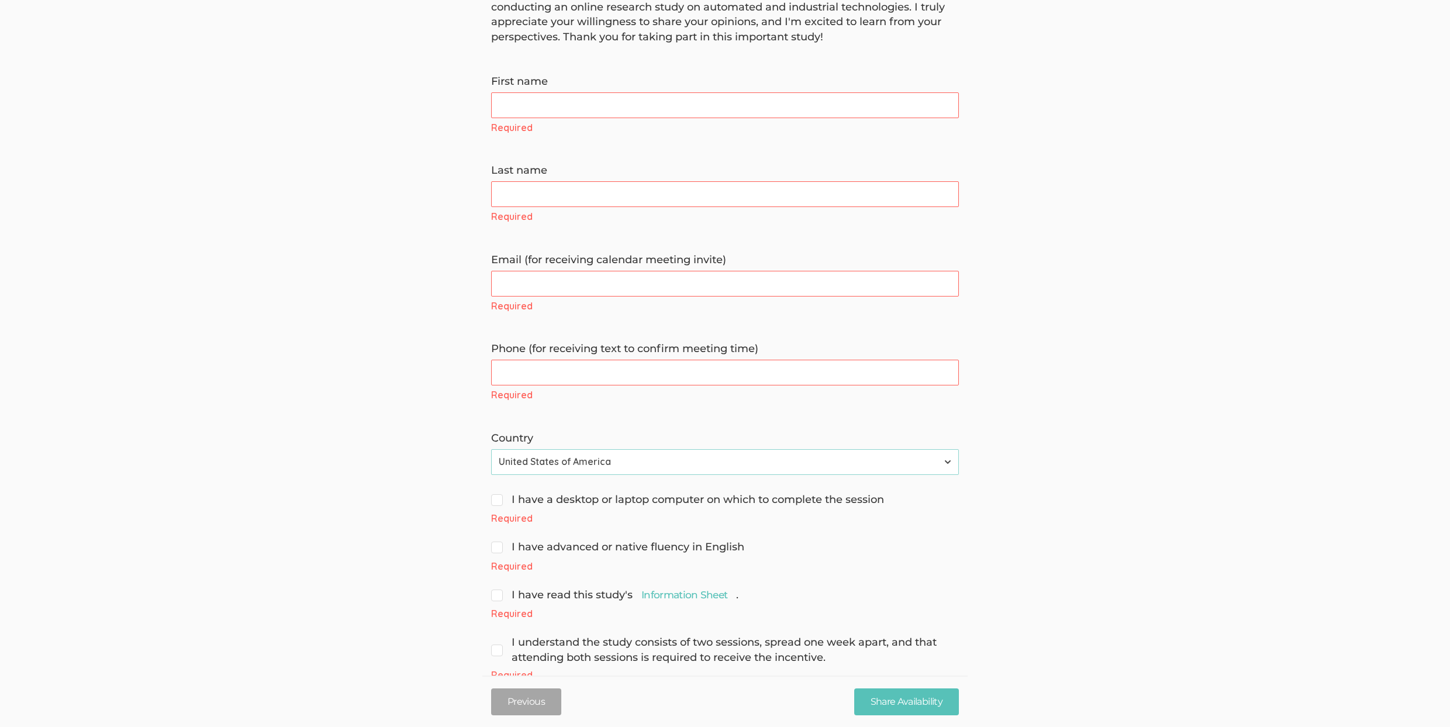
scroll to position [169, 0]
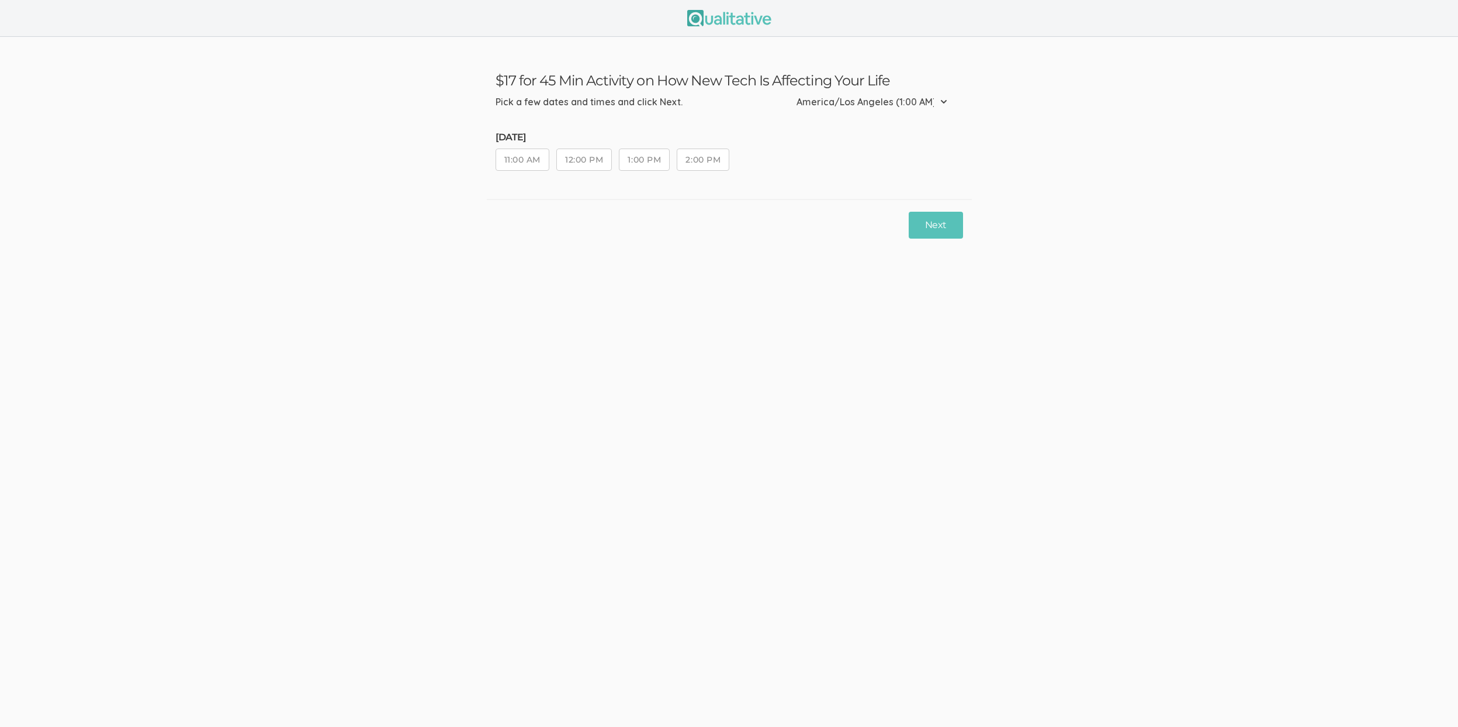
click at [715, 153] on button "2:00 PM" at bounding box center [703, 159] width 53 height 22
click at [930, 217] on button "Next" at bounding box center [936, 225] width 54 height 27
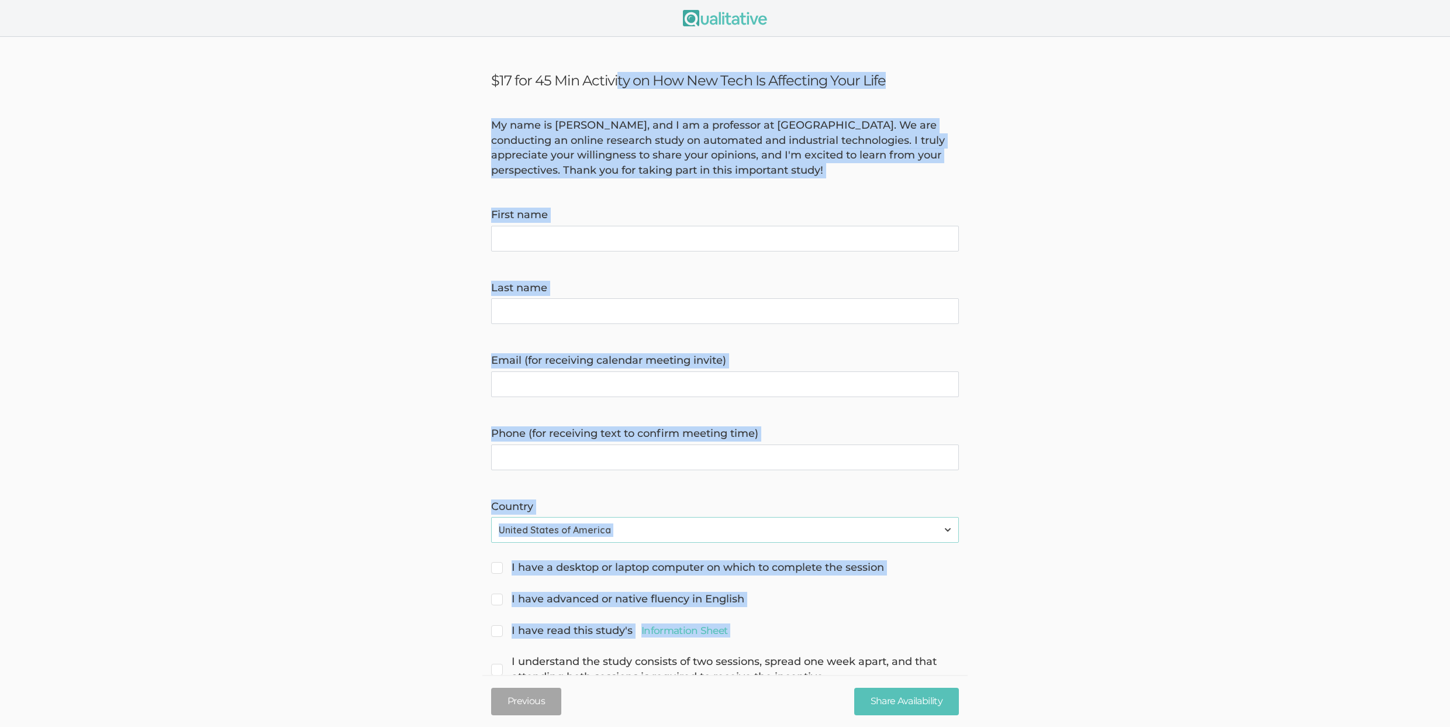
drag, startPoint x: 856, startPoint y: 634, endPoint x: 471, endPoint y: 81, distance: 674.4
click at [471, 81] on ui-view "$17 for 45 Min Activity on How New Tech Is Affecting Your Life My name is David…" at bounding box center [725, 401] width 1450 height 729
click at [459, 92] on ui-view "$17 for 45 Min Activity on How New Tech Is Affecting Your Life My name is David…" at bounding box center [725, 401] width 1450 height 729
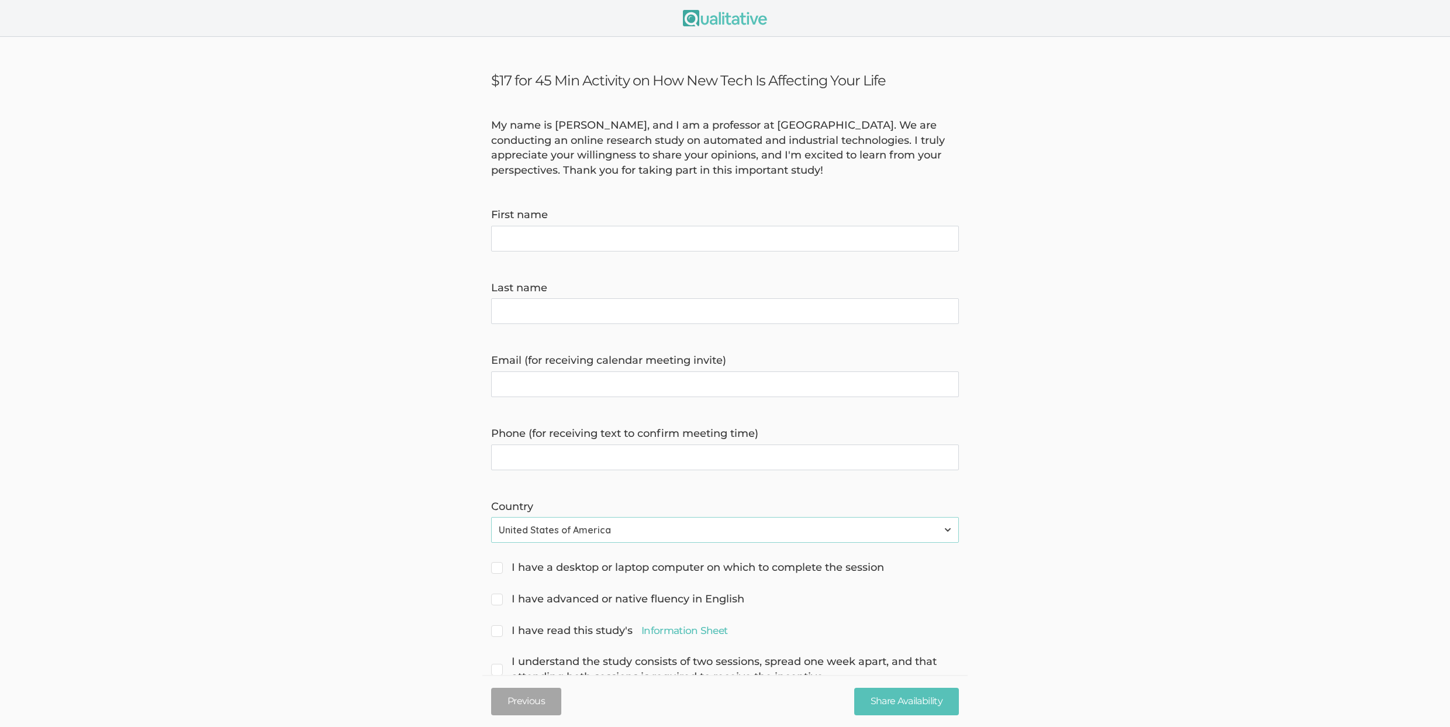
click at [440, 188] on form "My name is David Hyde, and I am a professor at Vanderbilt University. We are co…" at bounding box center [725, 401] width 1450 height 566
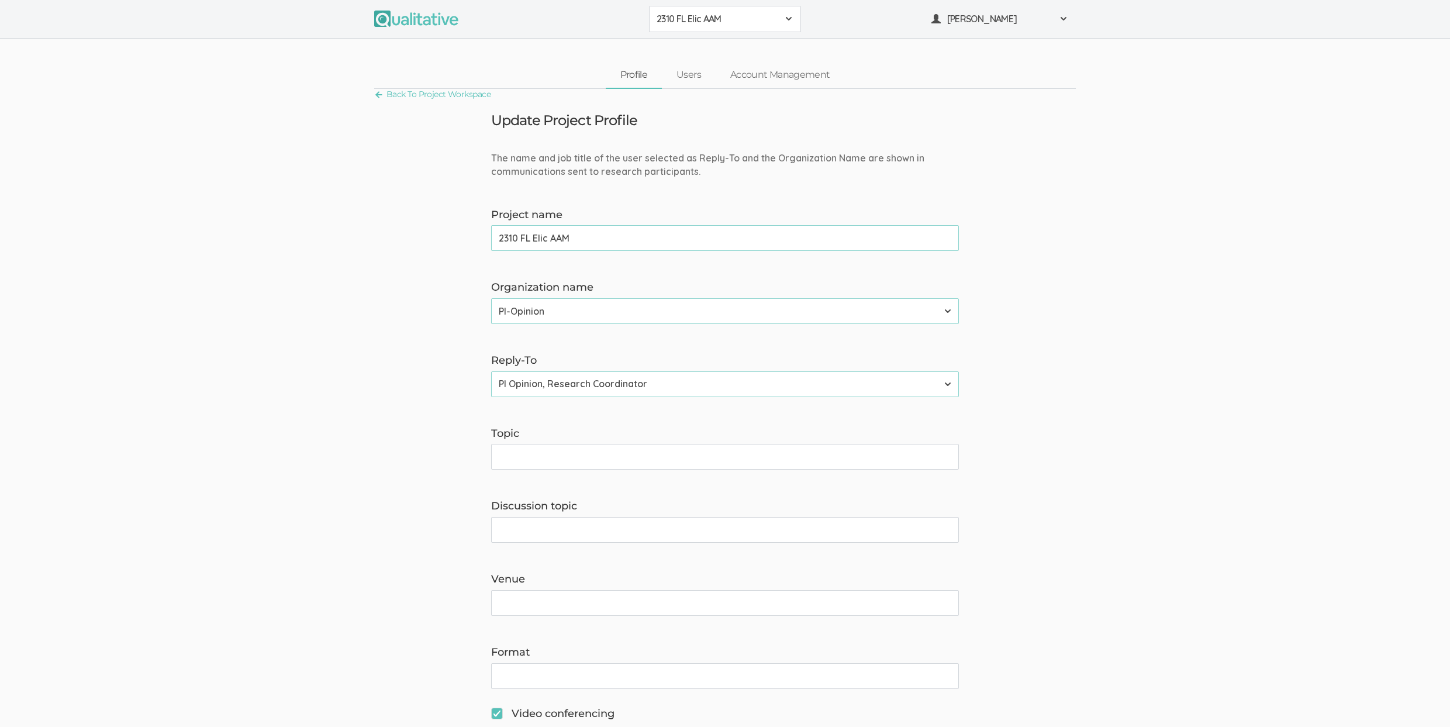
click at [686, 18] on span "2310 FL Elic AAM" at bounding box center [717, 18] width 122 height 13
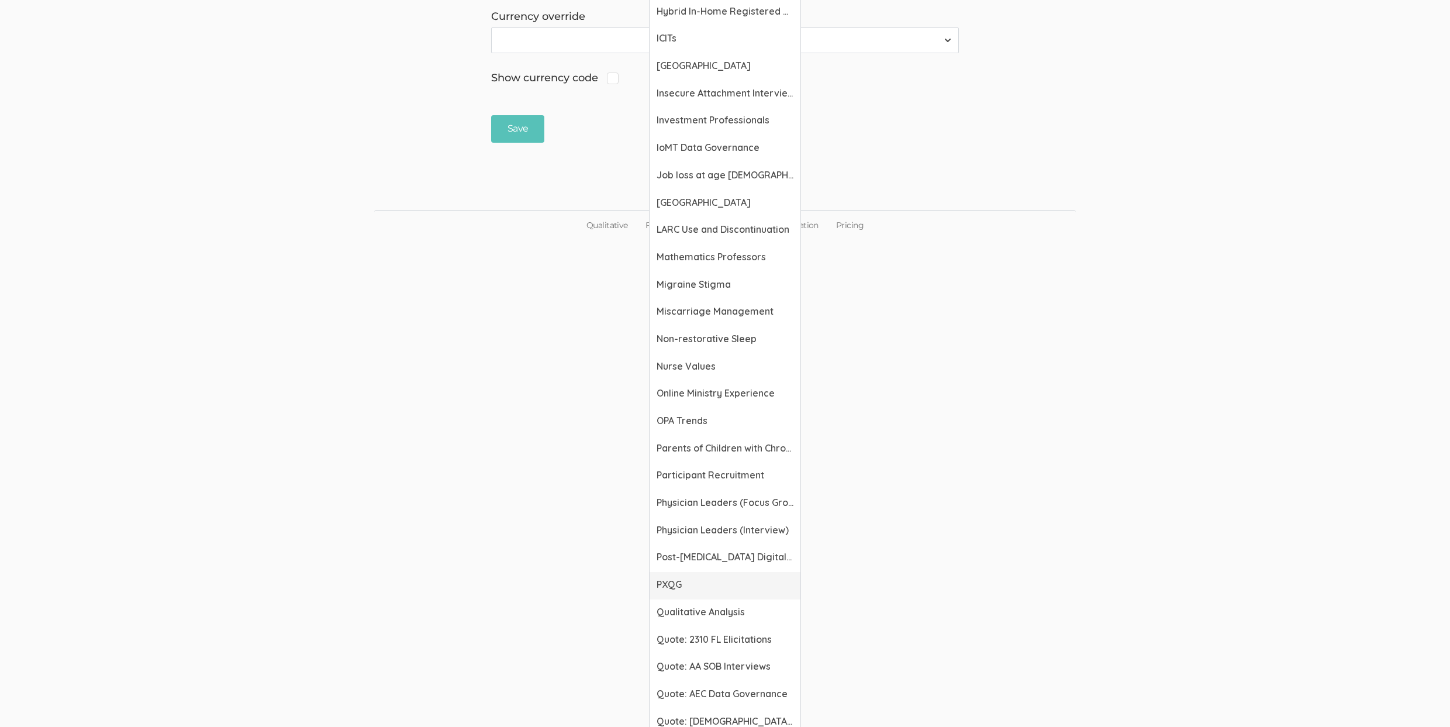
click at [689, 590] on span "PXQG" at bounding box center [724, 584] width 137 height 13
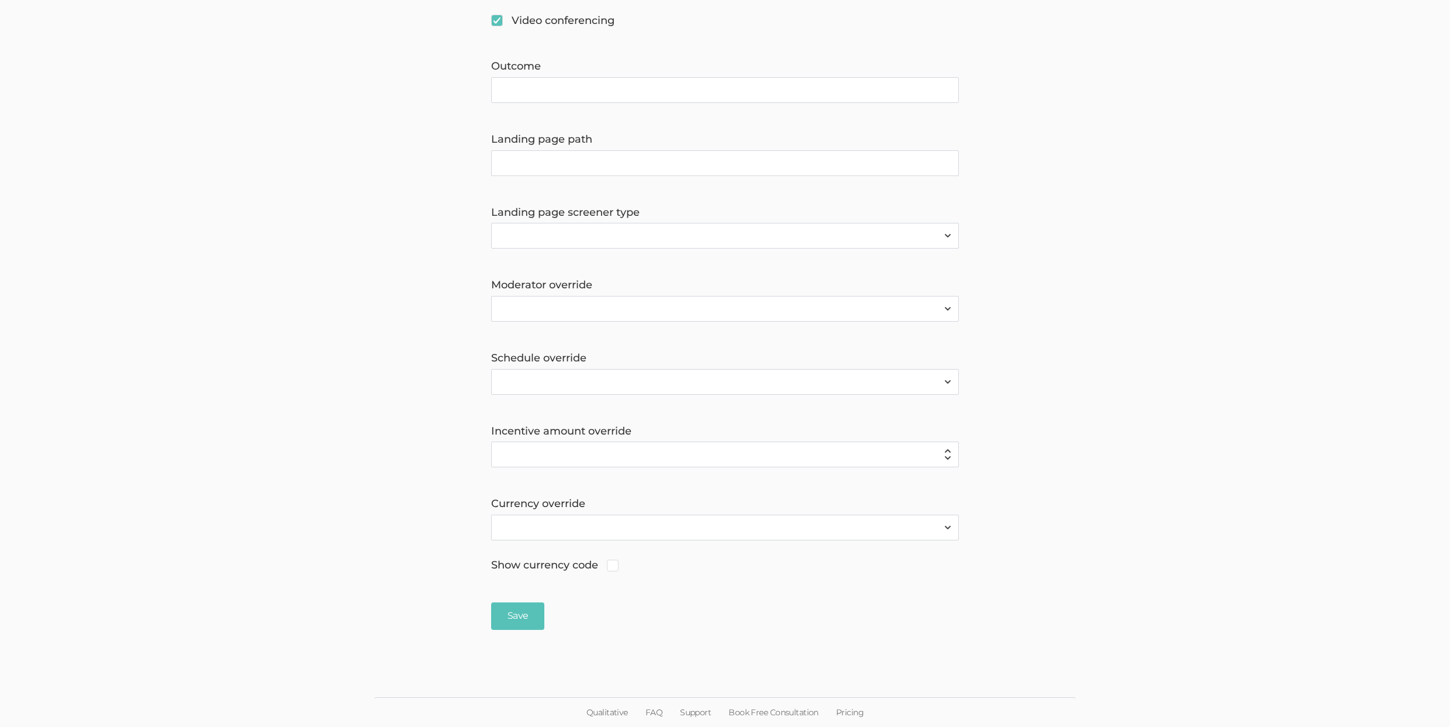
scroll to position [692, 0]
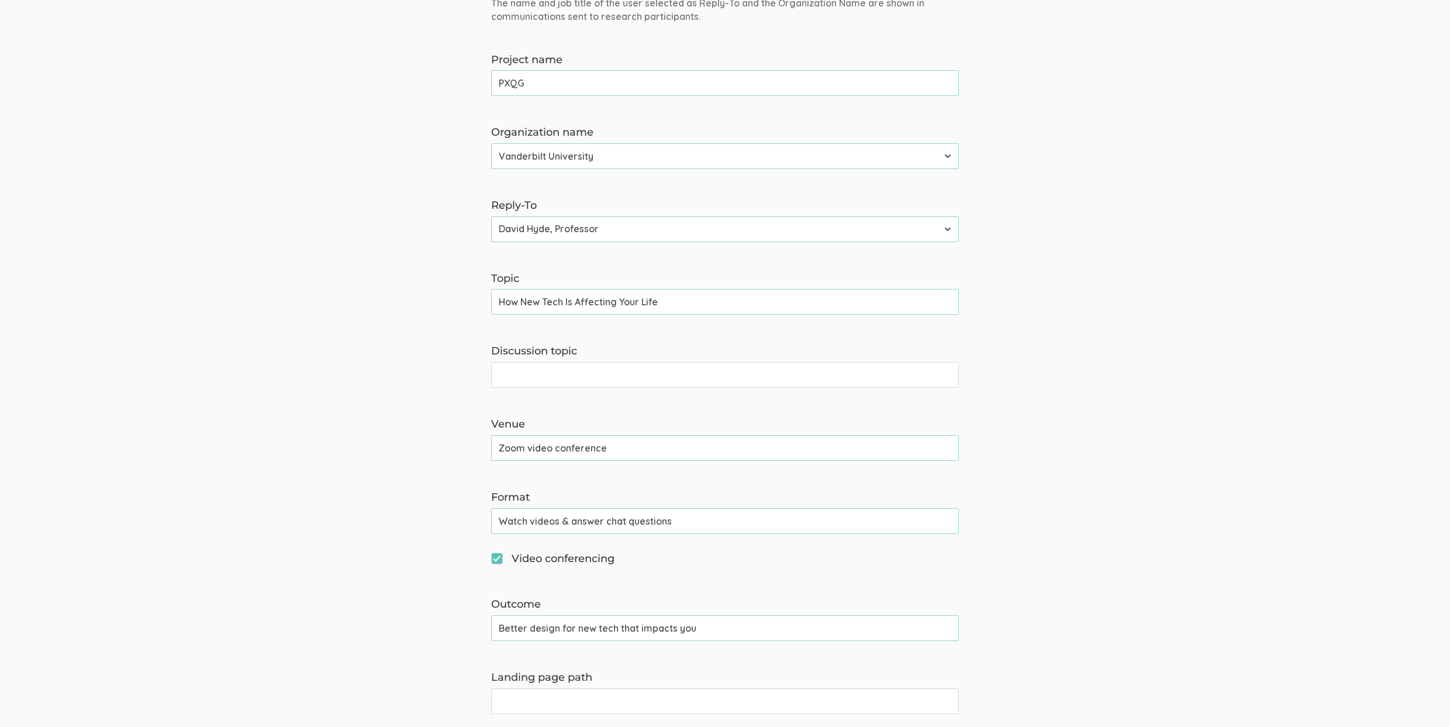
scroll to position [156, 0]
drag, startPoint x: 502, startPoint y: 625, endPoint x: 478, endPoint y: 623, distance: 24.1
click at [478, 623] on form "The name and job title of the user selected as Reply-To and the Organization Na…" at bounding box center [725, 580] width 1450 height 1171
type input "Better design for new tech that impacts you"
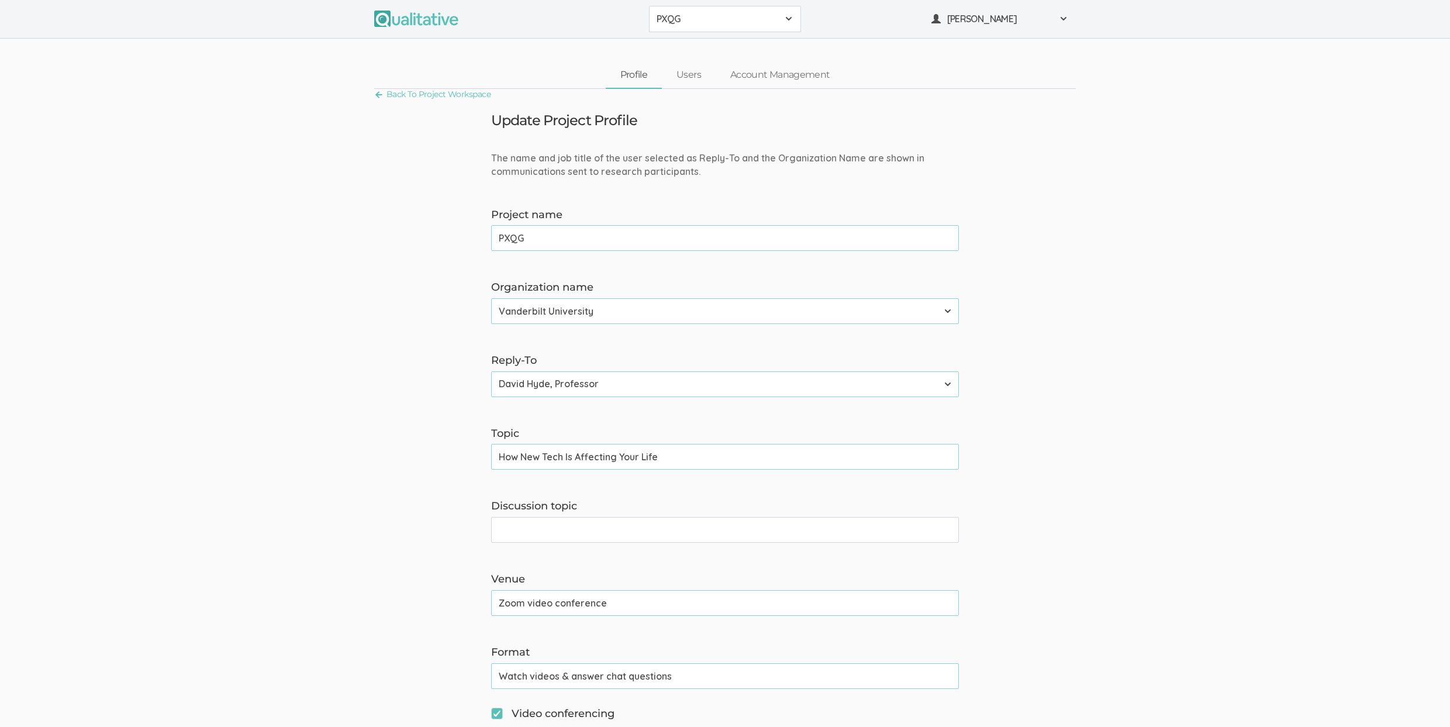
click at [419, 348] on form "The name and job title of the user selected as Reply-To and the Organization Na…" at bounding box center [725, 736] width 1450 height 1171
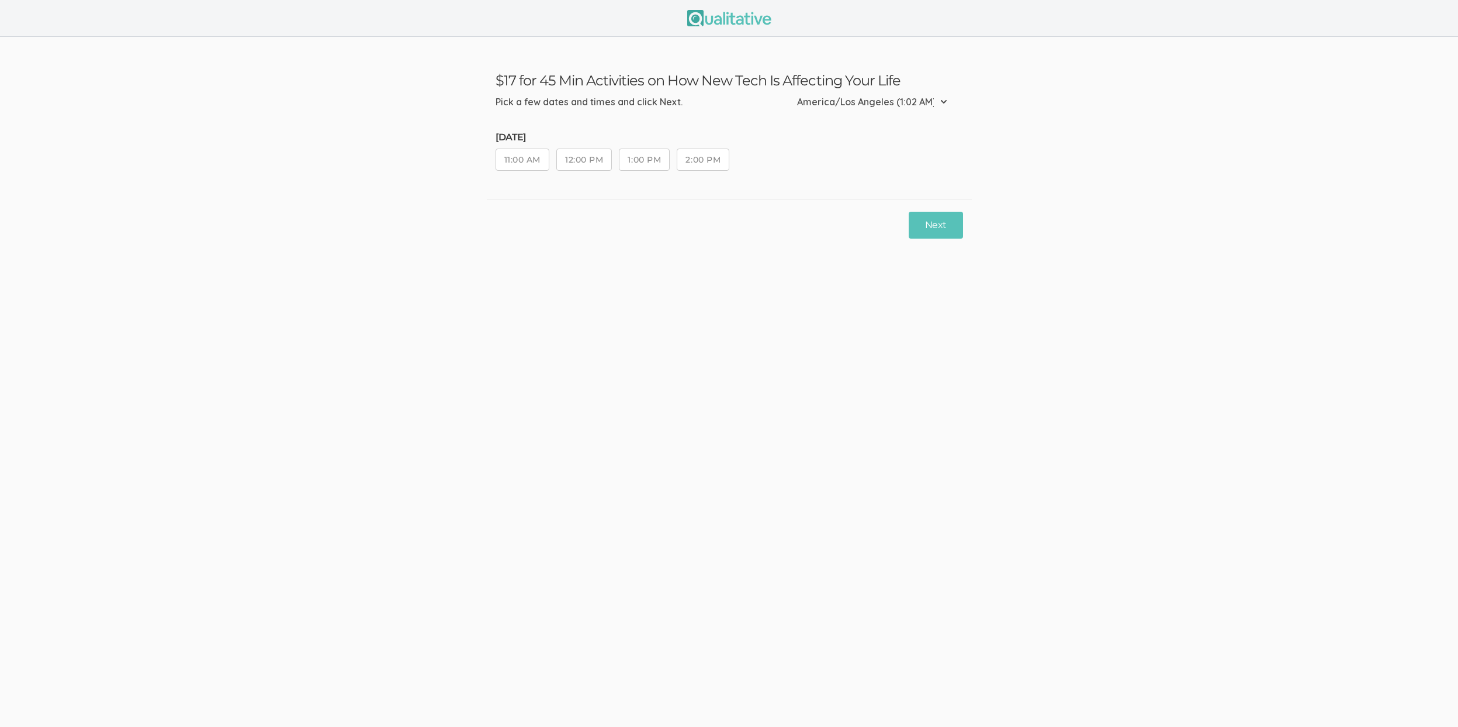
click at [697, 163] on button "2:00 PM" at bounding box center [703, 159] width 53 height 22
click at [945, 223] on button "Next" at bounding box center [936, 225] width 54 height 27
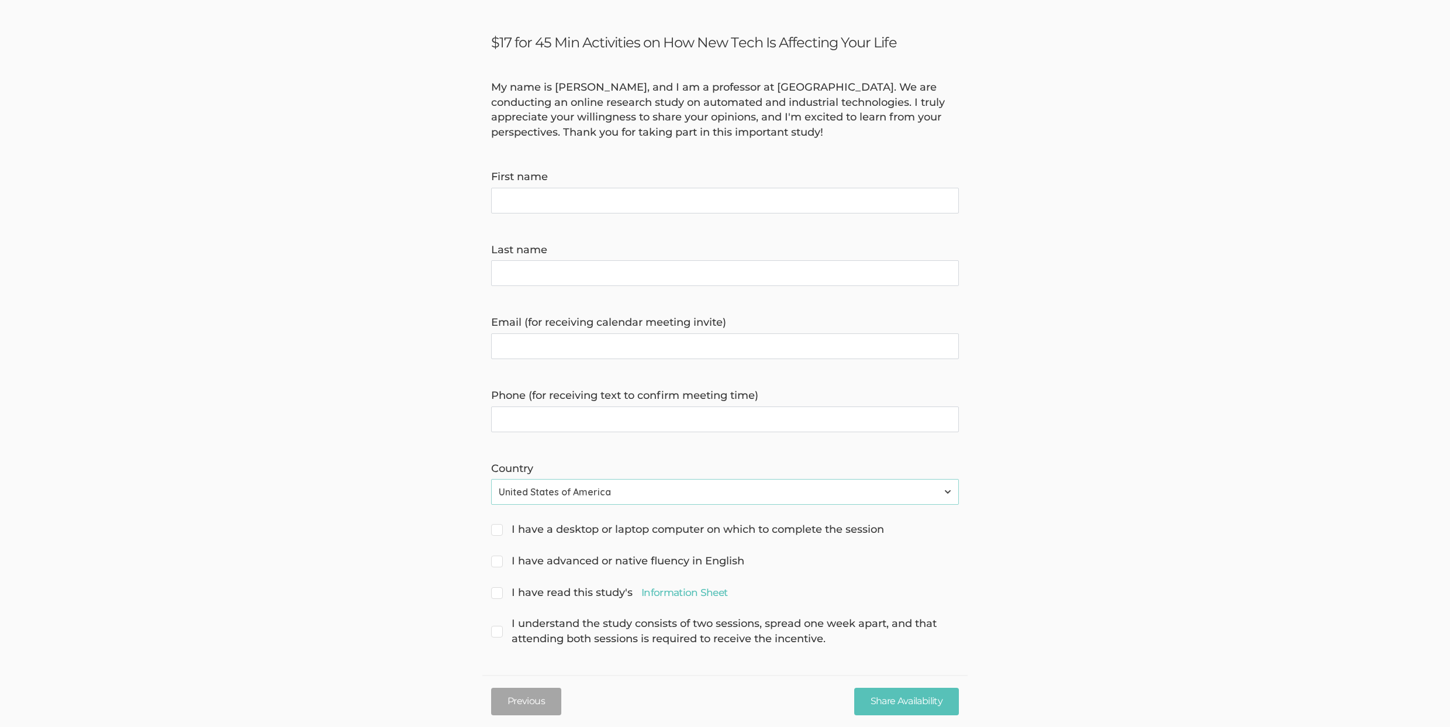
scroll to position [39, 0]
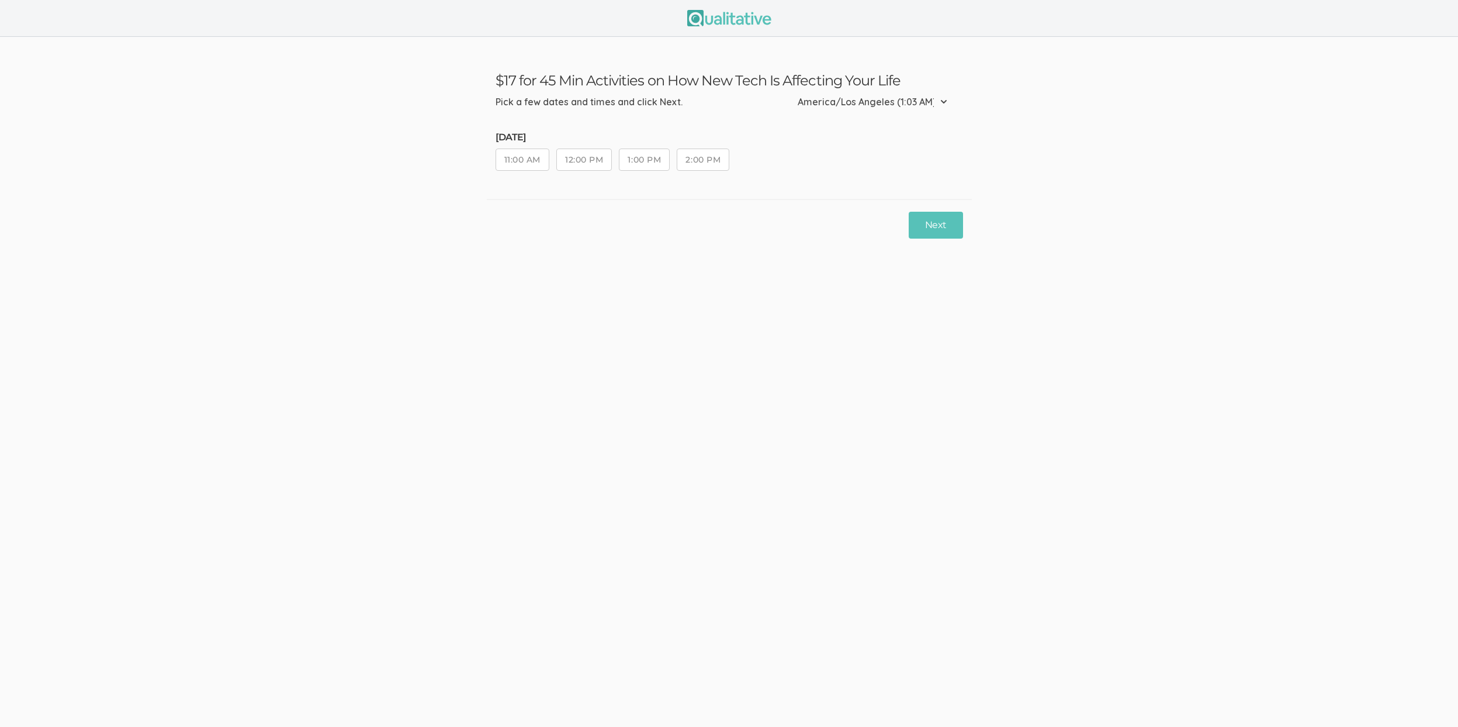
click at [707, 154] on button "2:00 PM" at bounding box center [703, 159] width 53 height 22
click at [945, 221] on button "Next" at bounding box center [936, 225] width 54 height 27
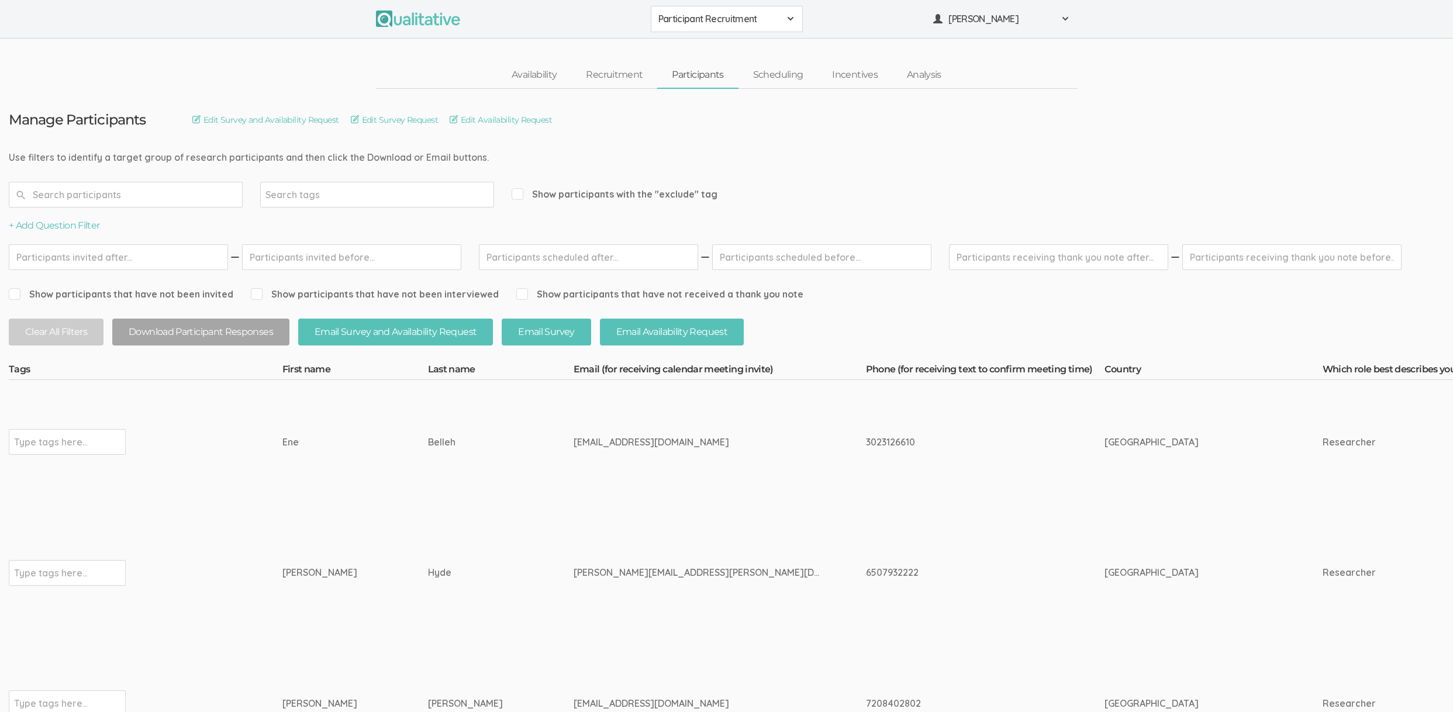
drag, startPoint x: 413, startPoint y: 576, endPoint x: 221, endPoint y: 572, distance: 191.8
copy tr "Type tags here... [PERSON_NAME]"
drag, startPoint x: 636, startPoint y: 585, endPoint x: 700, endPoint y: 586, distance: 64.3
click at [636, 585] on td "[PERSON_NAME][EMAIL_ADDRESS][PERSON_NAME][DOMAIN_NAME]" at bounding box center [719, 573] width 292 height 138
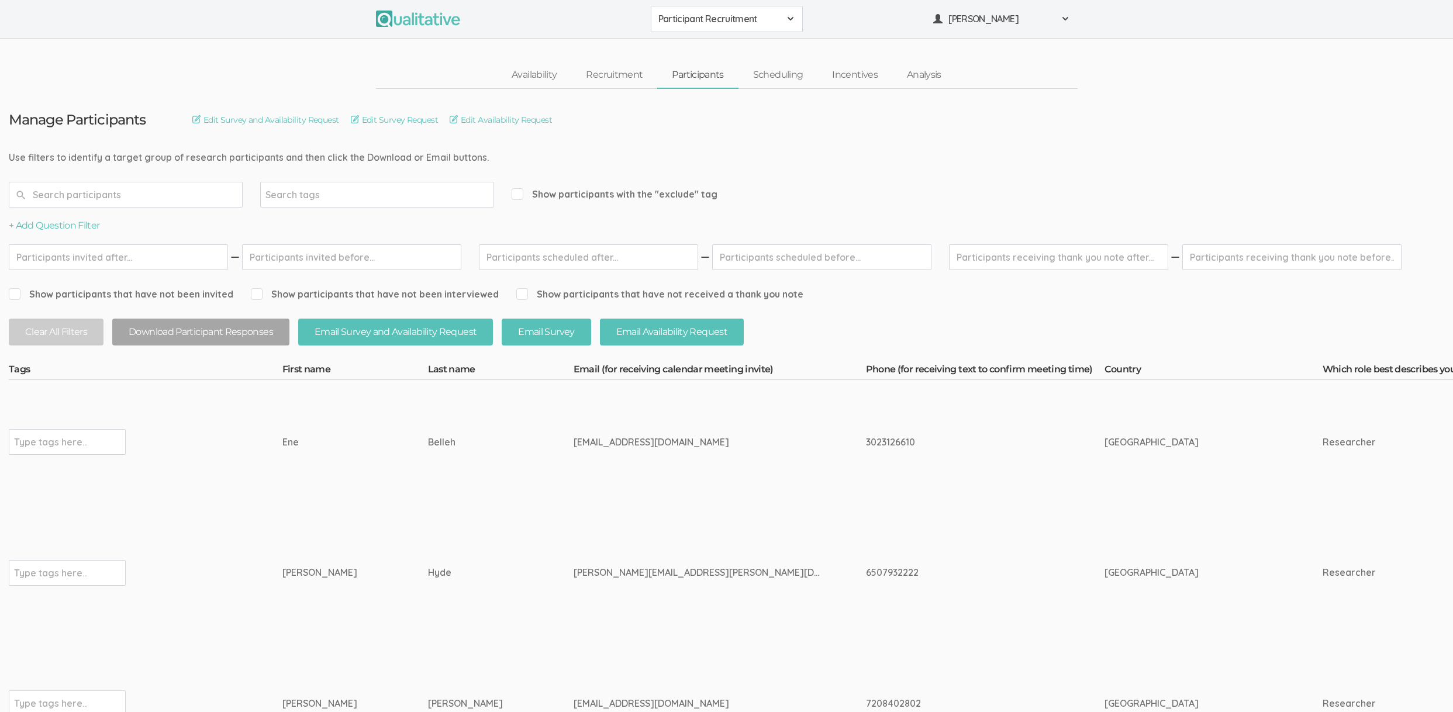
click at [866, 573] on div "6507932222" at bounding box center [963, 572] width 195 height 13
copy div "6507932222"
click at [789, 84] on link "Scheduling" at bounding box center [777, 75] width 79 height 25
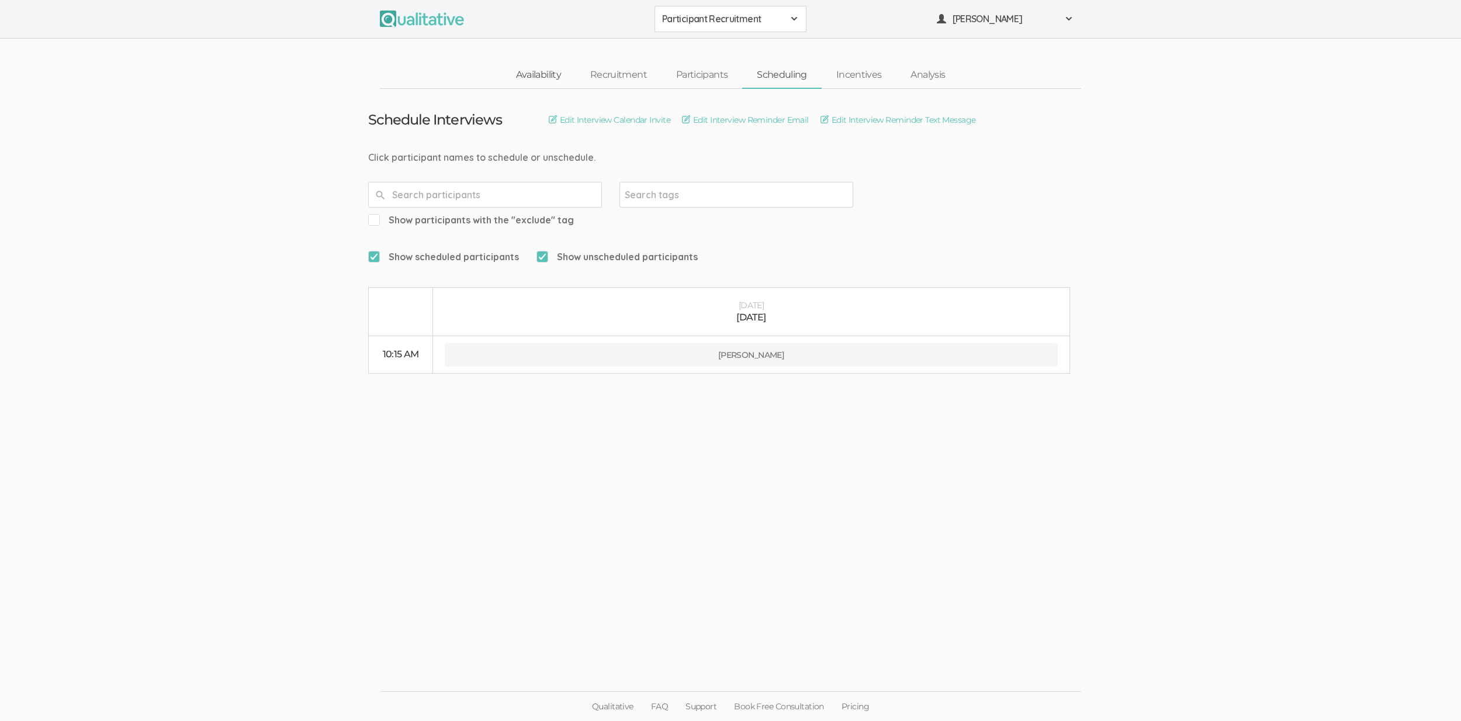
click at [553, 76] on link "Availability" at bounding box center [539, 75] width 74 height 25
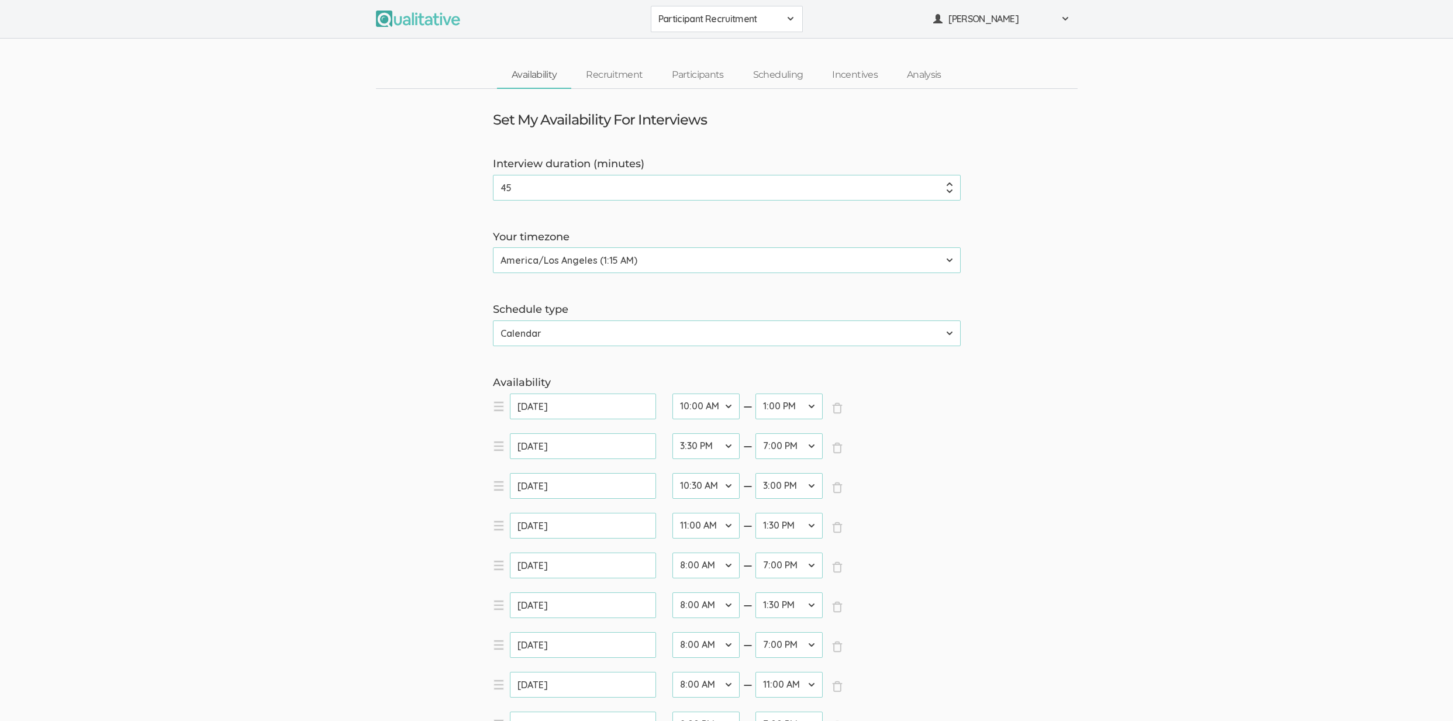
click at [714, 568] on select "12:00 AM 12:30 AM 1:00 AM 1:30 AM 2:00 AM 2:30 AM 3:00 AM 3:30 AM 4:00 AM 4:30 …" at bounding box center [705, 565] width 67 height 26
select select "25"
click at [672, 552] on select "12:00 AM 12:30 AM 1:00 AM 1:30 AM 2:00 AM 2:30 AM 3:00 AM 3:30 AM 4:00 AM 4:30 …" at bounding box center [705, 565] width 67 height 26
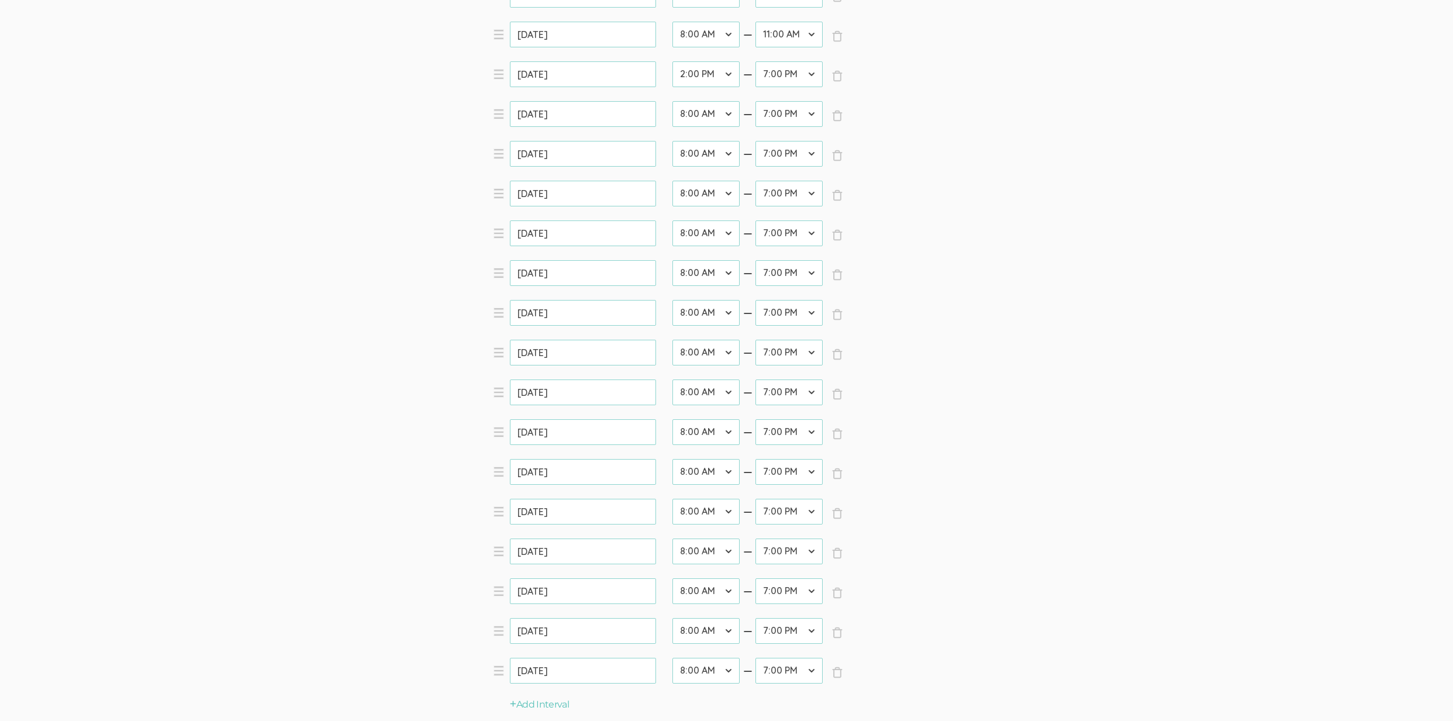
scroll to position [815, 0]
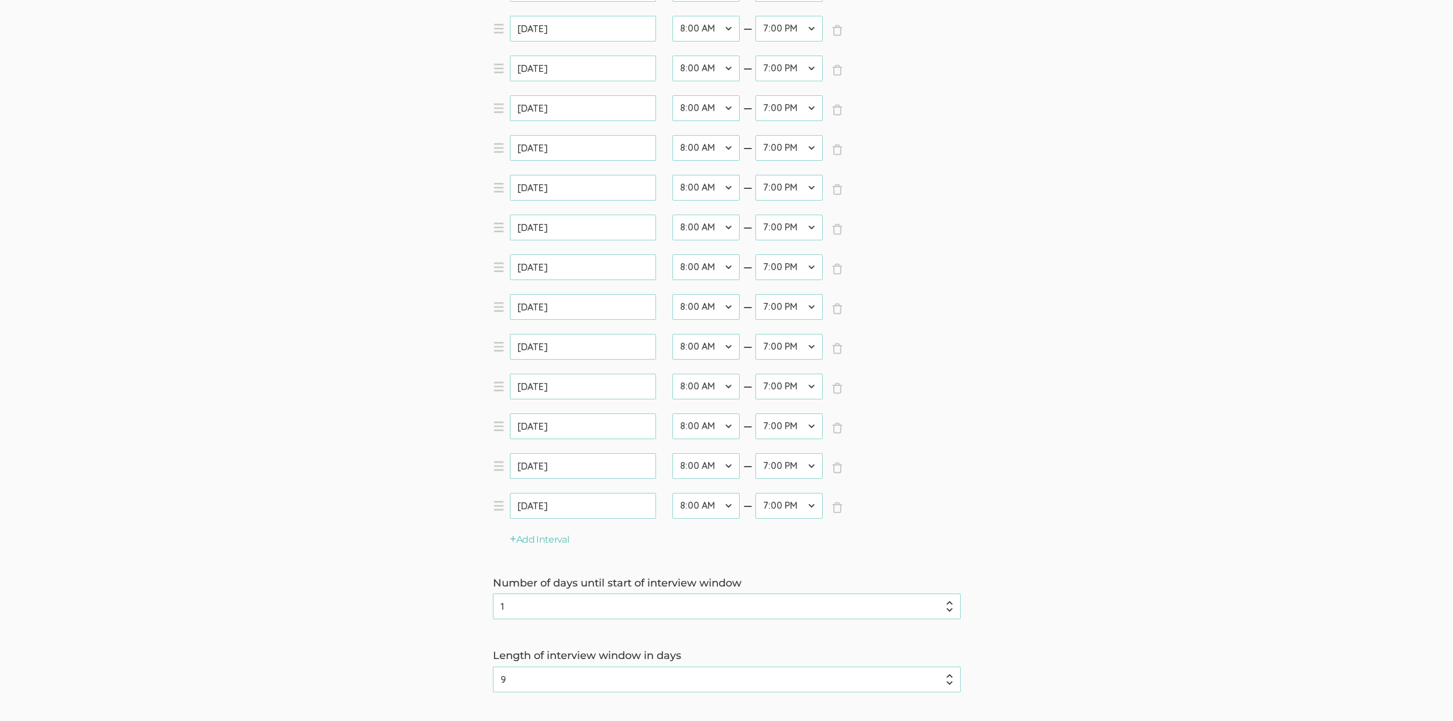
click at [659, 711] on input "Save Availability" at bounding box center [709, 734] width 101 height 27
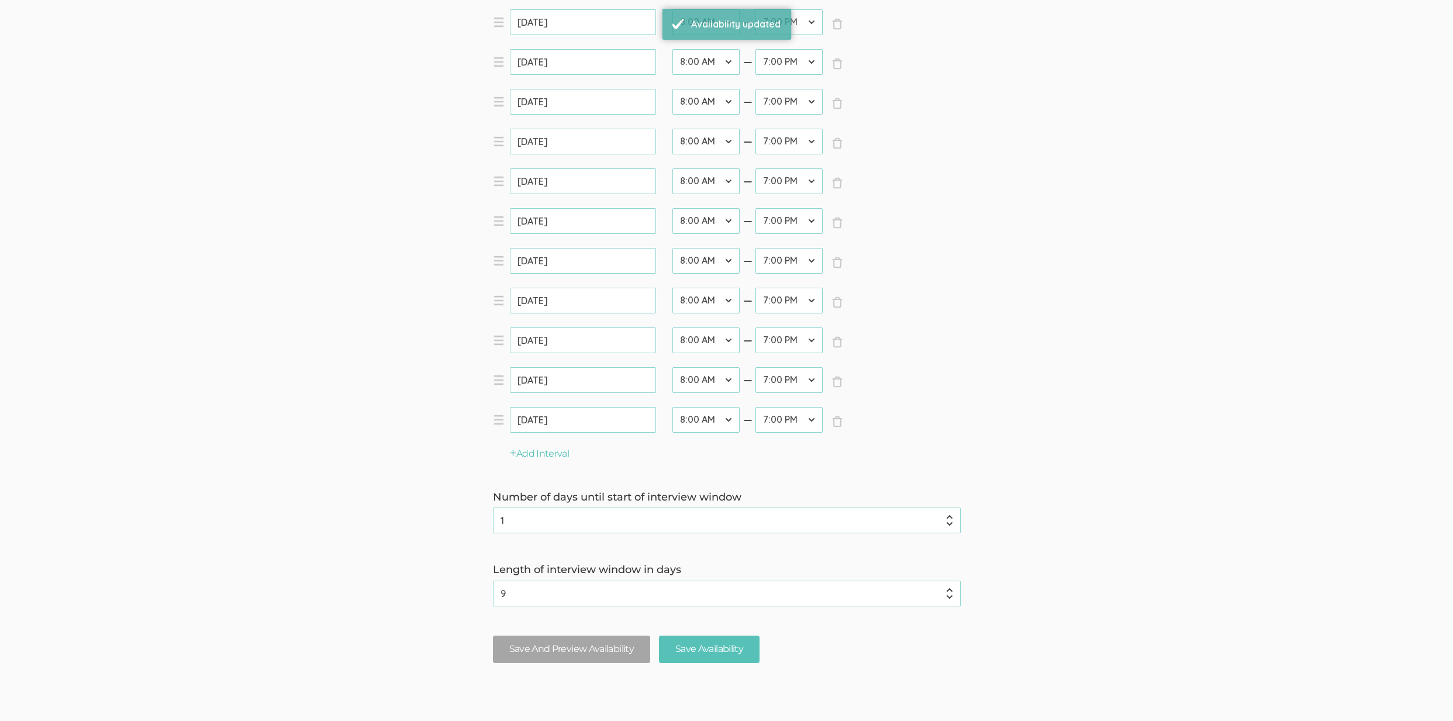
scroll to position [945, 0]
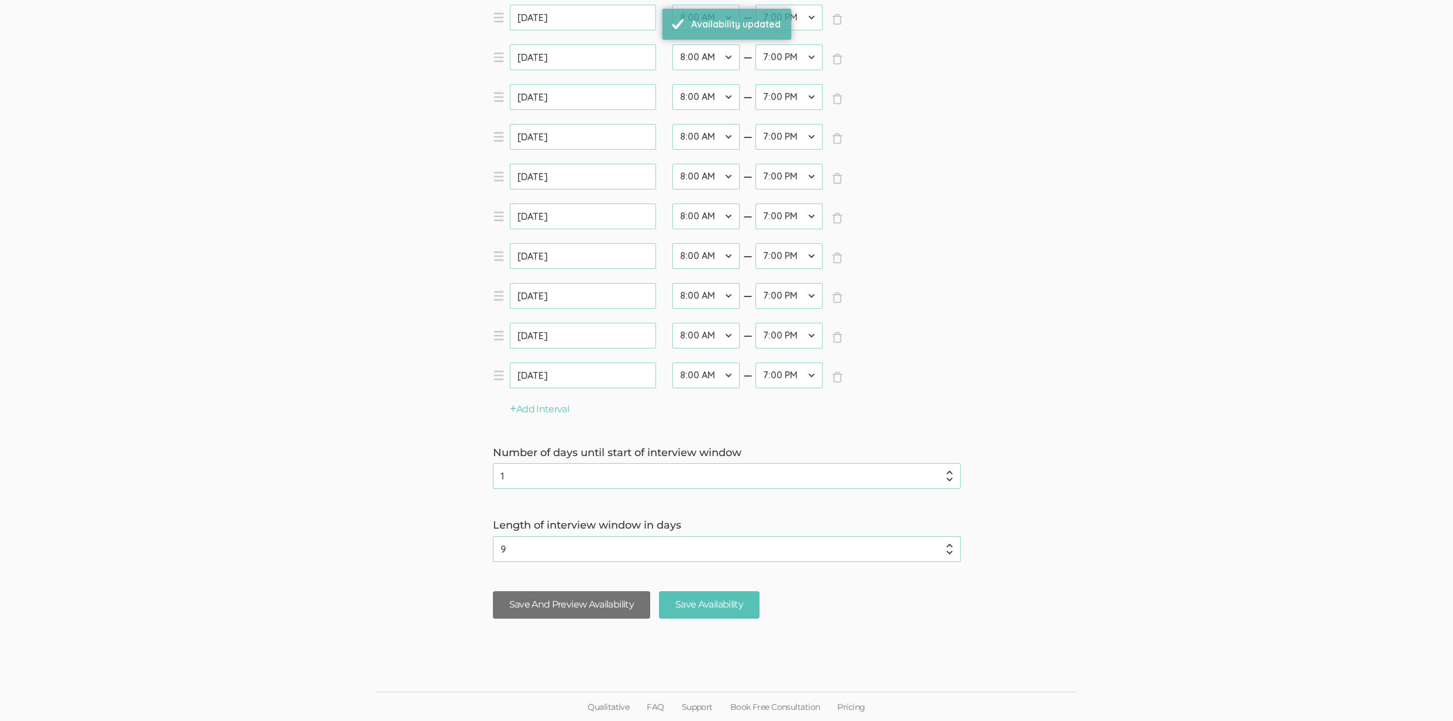
click at [527, 603] on button "Save And Preview Availability" at bounding box center [571, 604] width 157 height 27
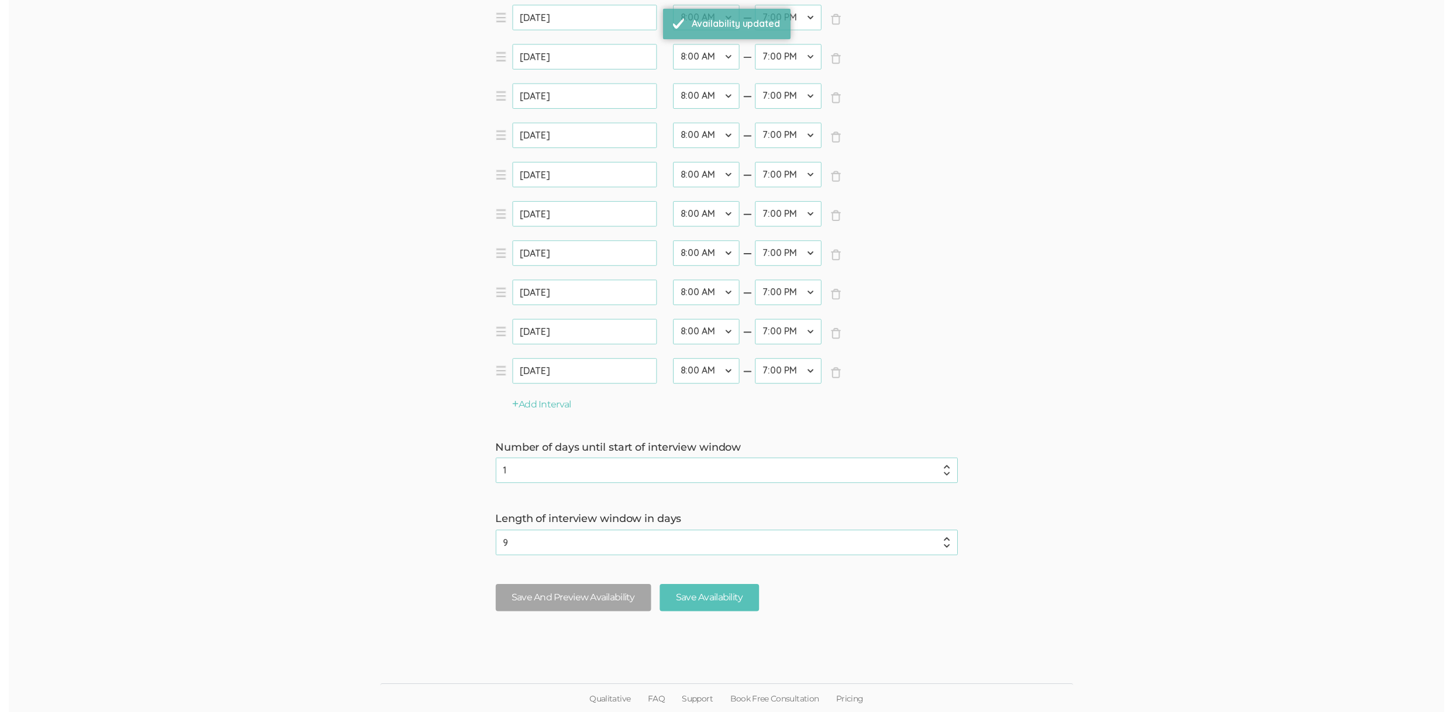
scroll to position [0, 0]
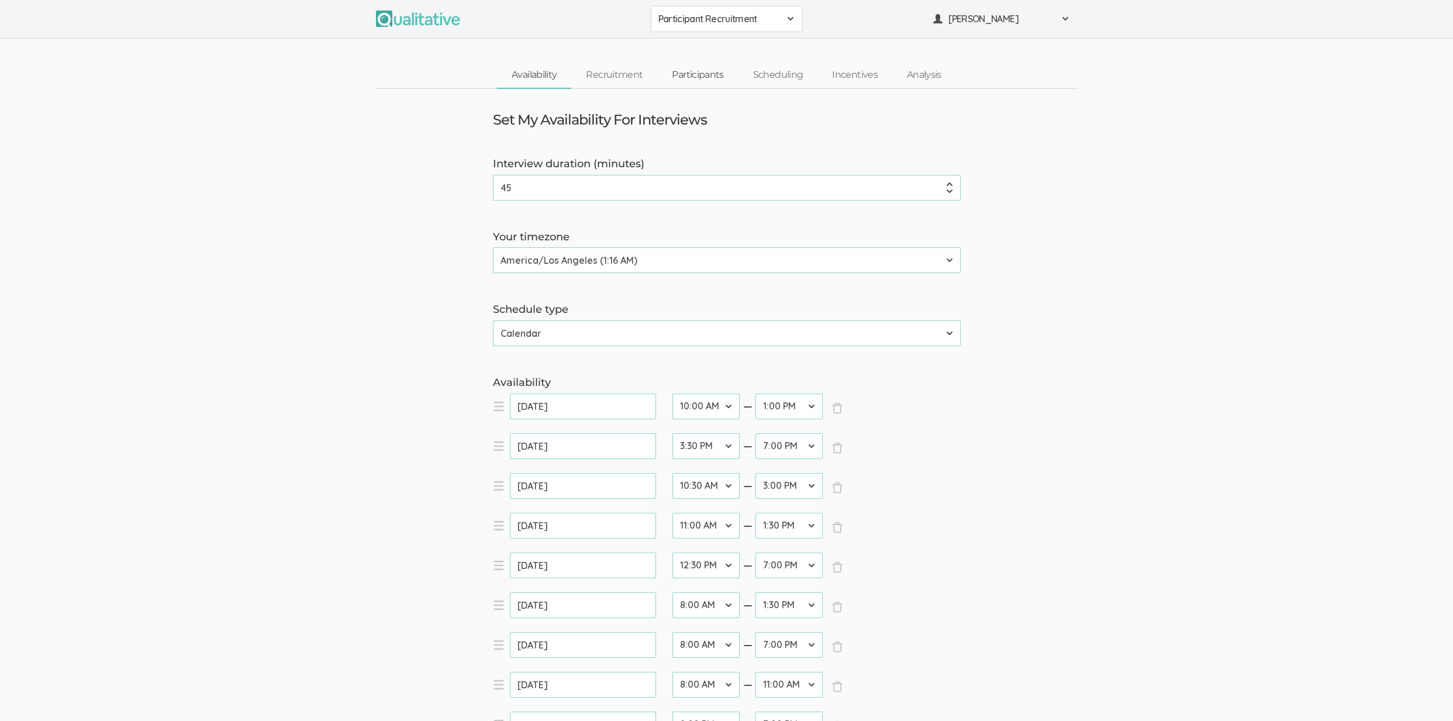
click at [703, 81] on link "Participants" at bounding box center [697, 75] width 81 height 25
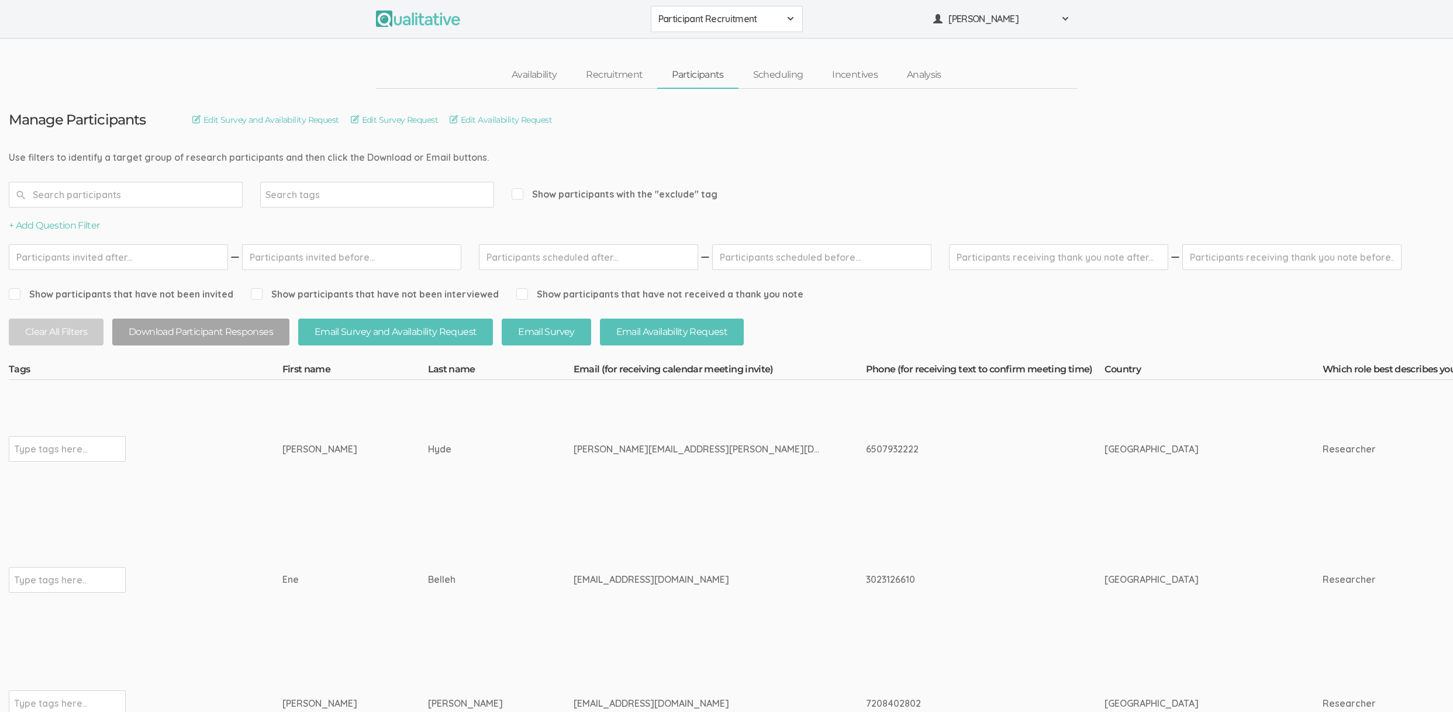
click at [573, 447] on div "david.hyde.1@vanderbilt.edu" at bounding box center [697, 448] width 248 height 13
copy tr "david.hyde.1@vanderbilt.edu"
click at [573, 479] on td "david.hyde.1@vanderbilt.edu" at bounding box center [719, 449] width 292 height 138
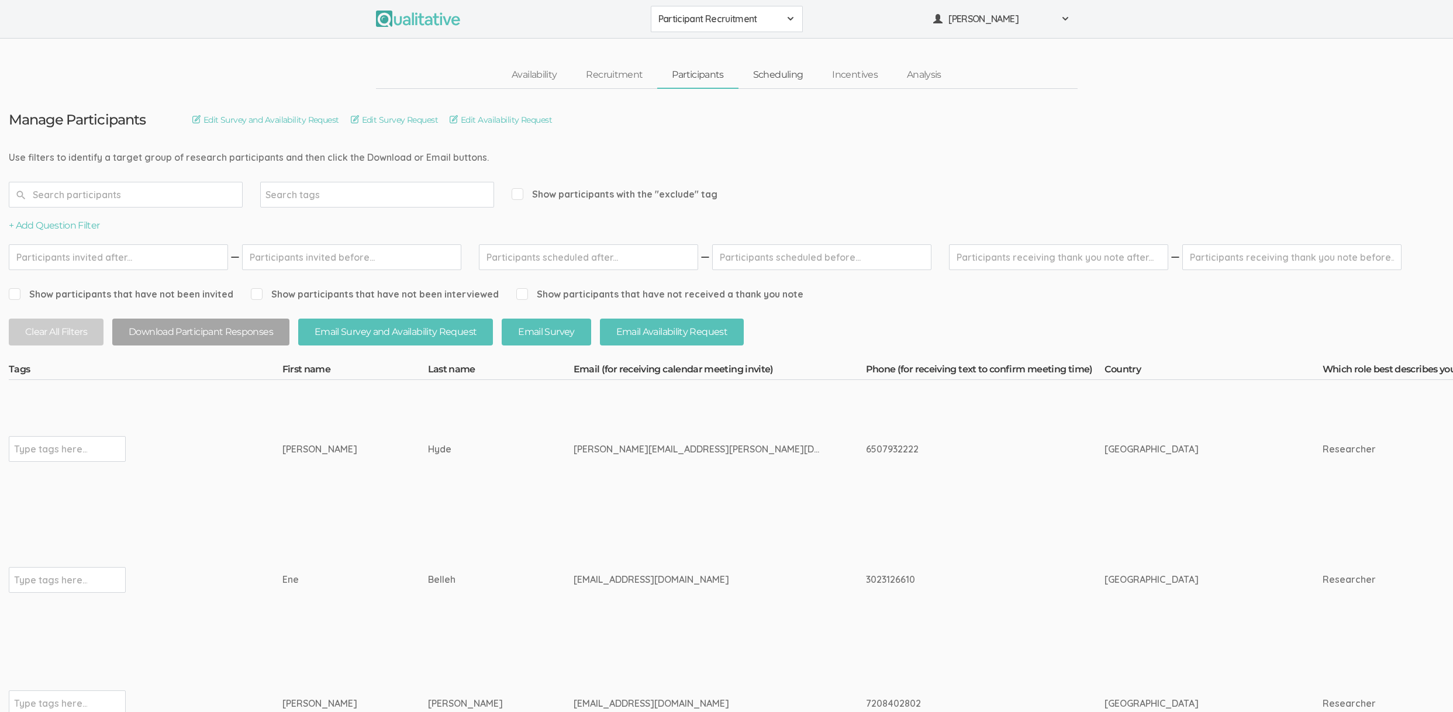
click at [767, 74] on link "Scheduling" at bounding box center [777, 75] width 79 height 25
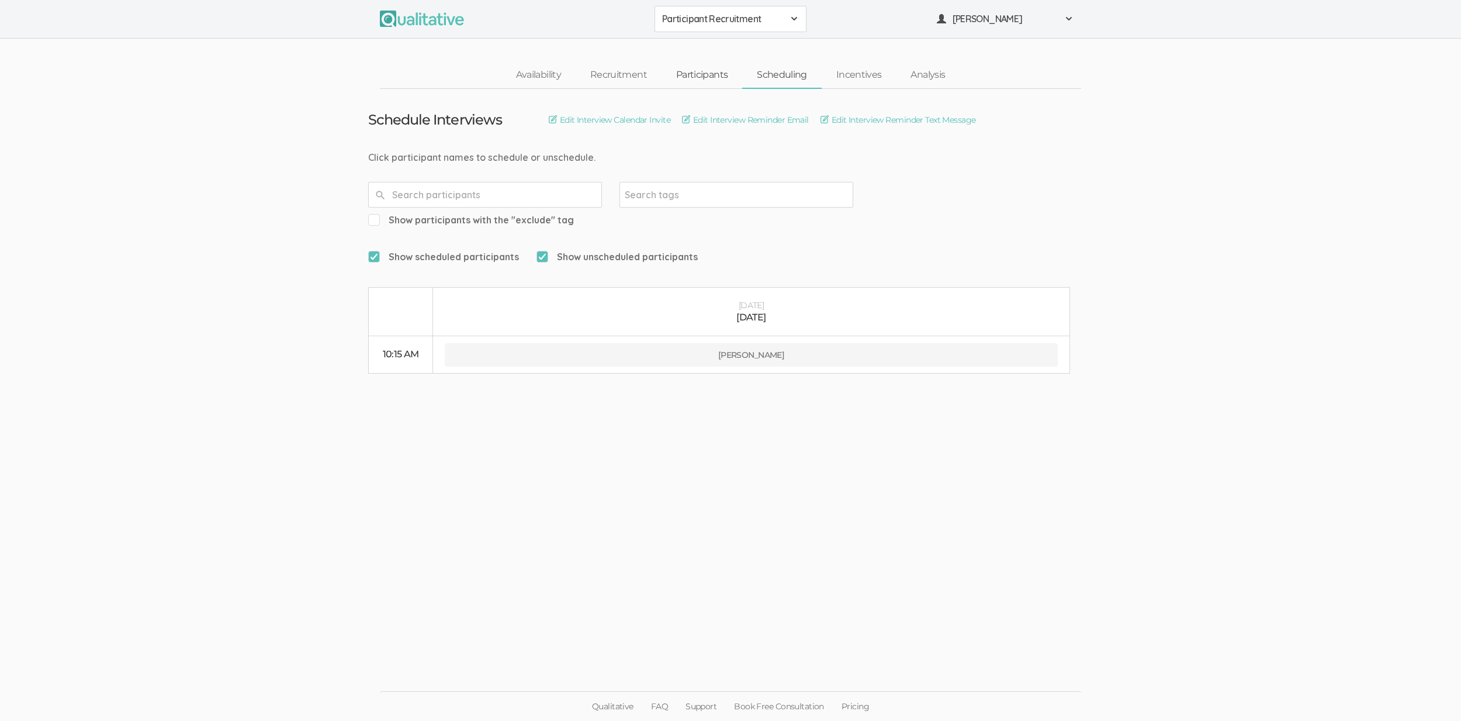
click at [695, 75] on link "Participants" at bounding box center [702, 75] width 81 height 25
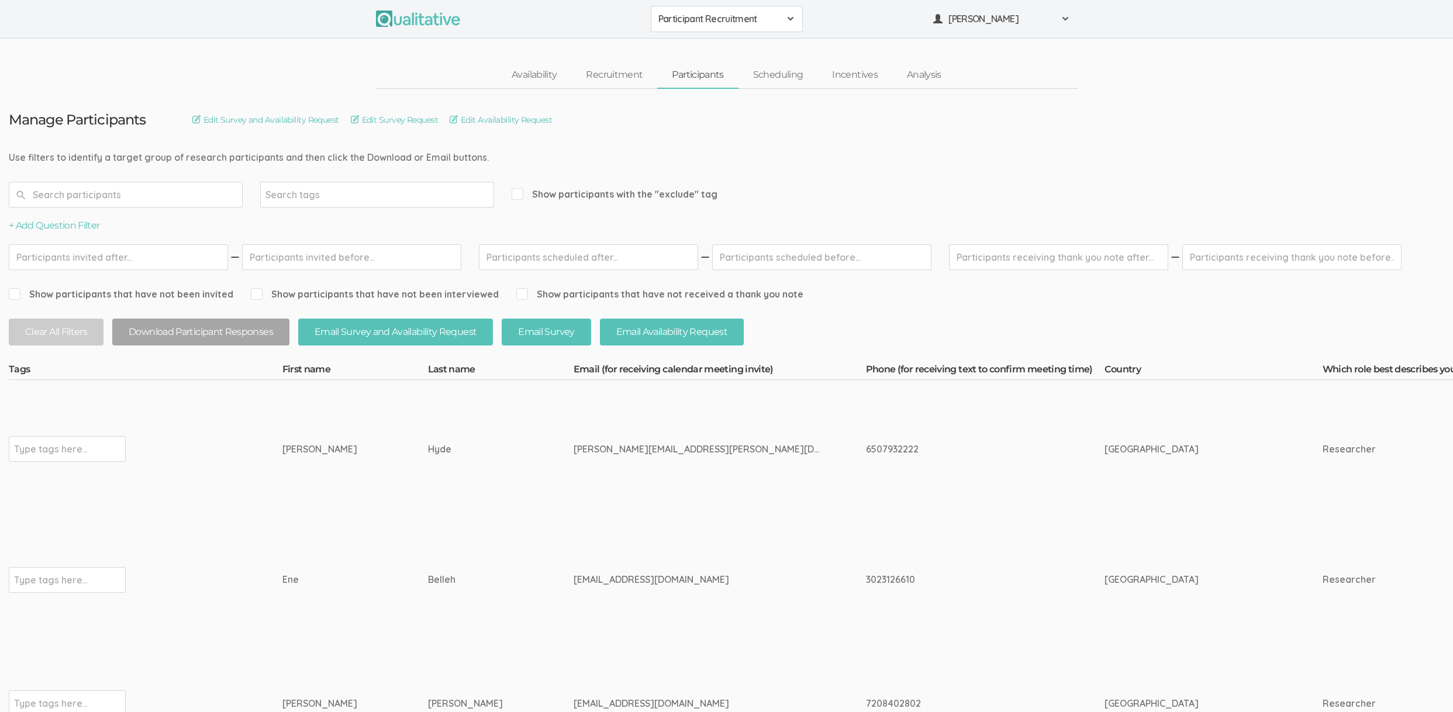
click at [428, 479] on td "Hyde" at bounding box center [501, 449] width 146 height 138
click at [344, 476] on td "David" at bounding box center [355, 449] width 146 height 138
click at [344, 478] on td "David" at bounding box center [355, 449] width 146 height 138
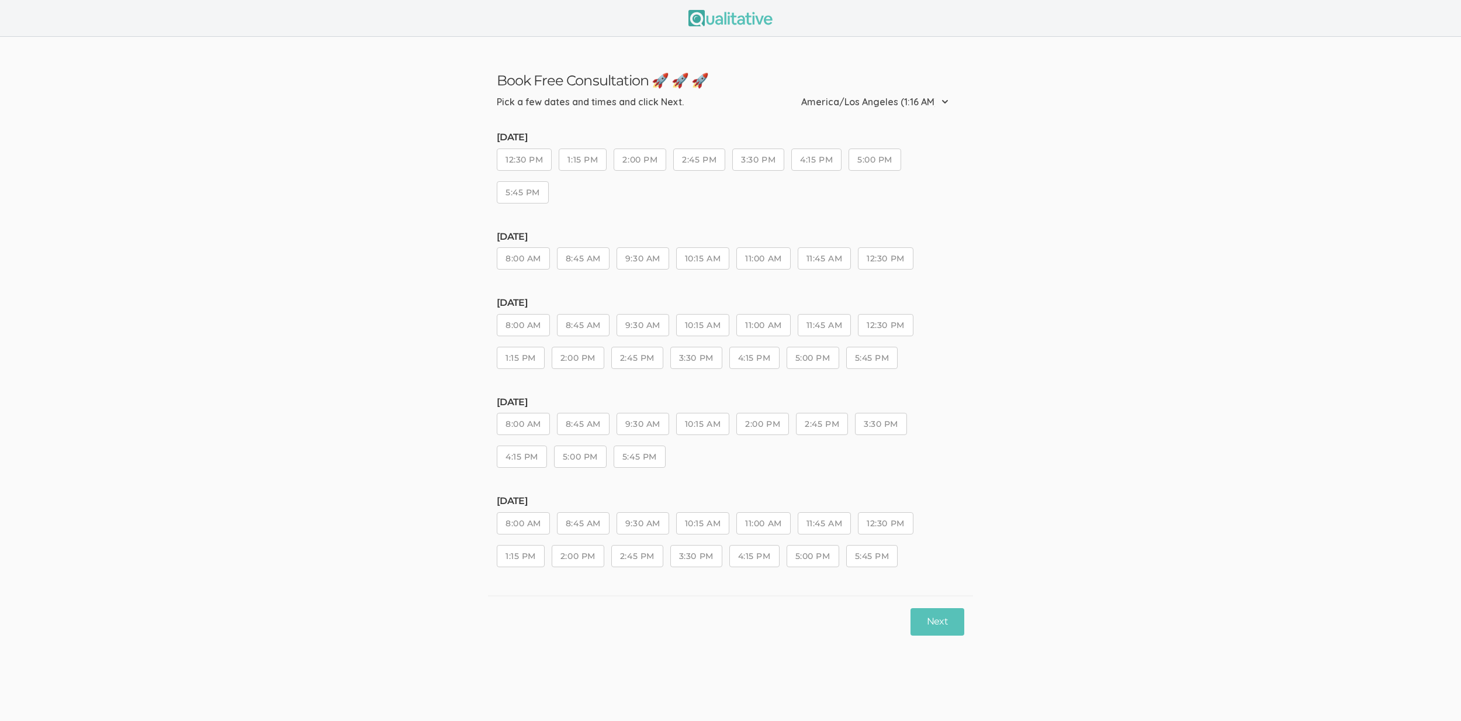
click at [319, 580] on ui-view "Book Free Consultation 🚀 🚀 🚀 Pick a few dates and times and click Next. Etc/GMT…" at bounding box center [730, 342] width 1461 height 610
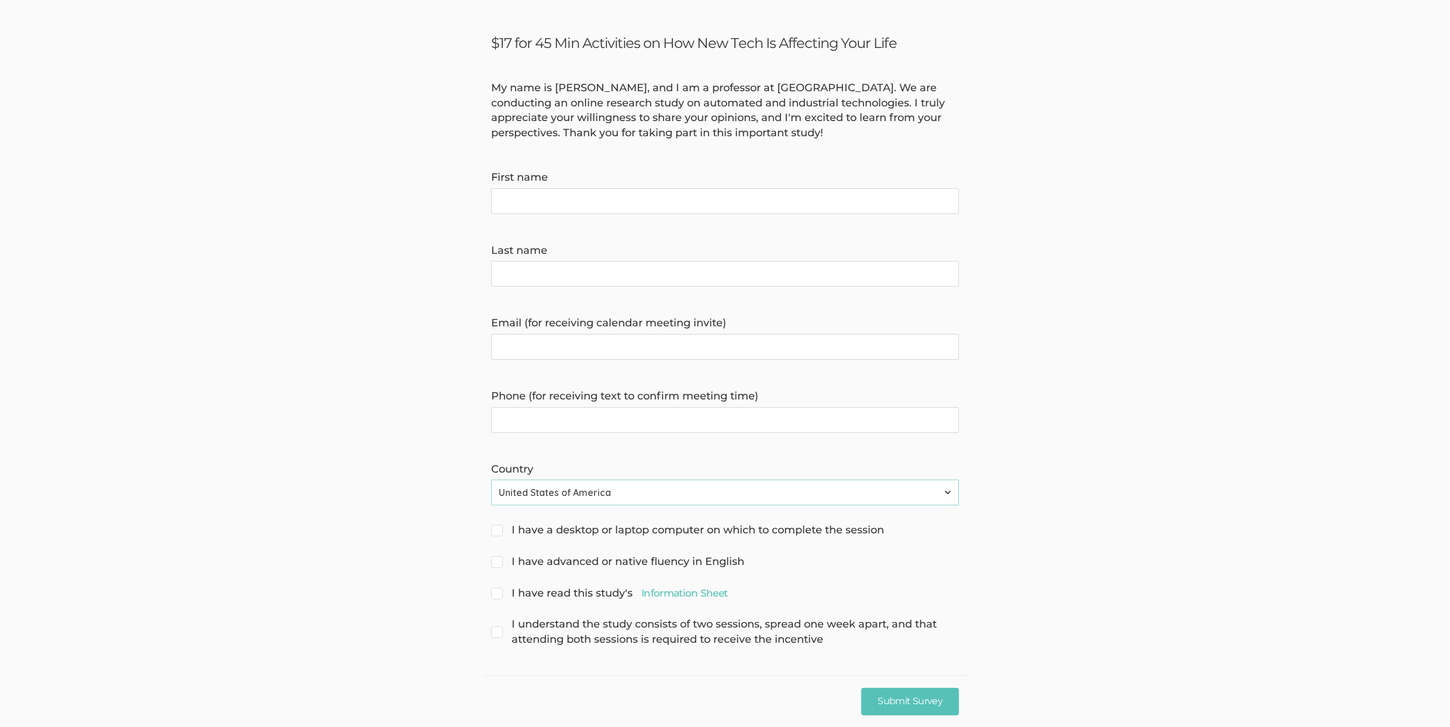
scroll to position [39, 0]
click at [1091, 247] on form "My name is [PERSON_NAME], and I am a professor at [GEOGRAPHIC_DATA]. We are con…" at bounding box center [725, 362] width 1450 height 566
